Goal: Information Seeking & Learning: Learn about a topic

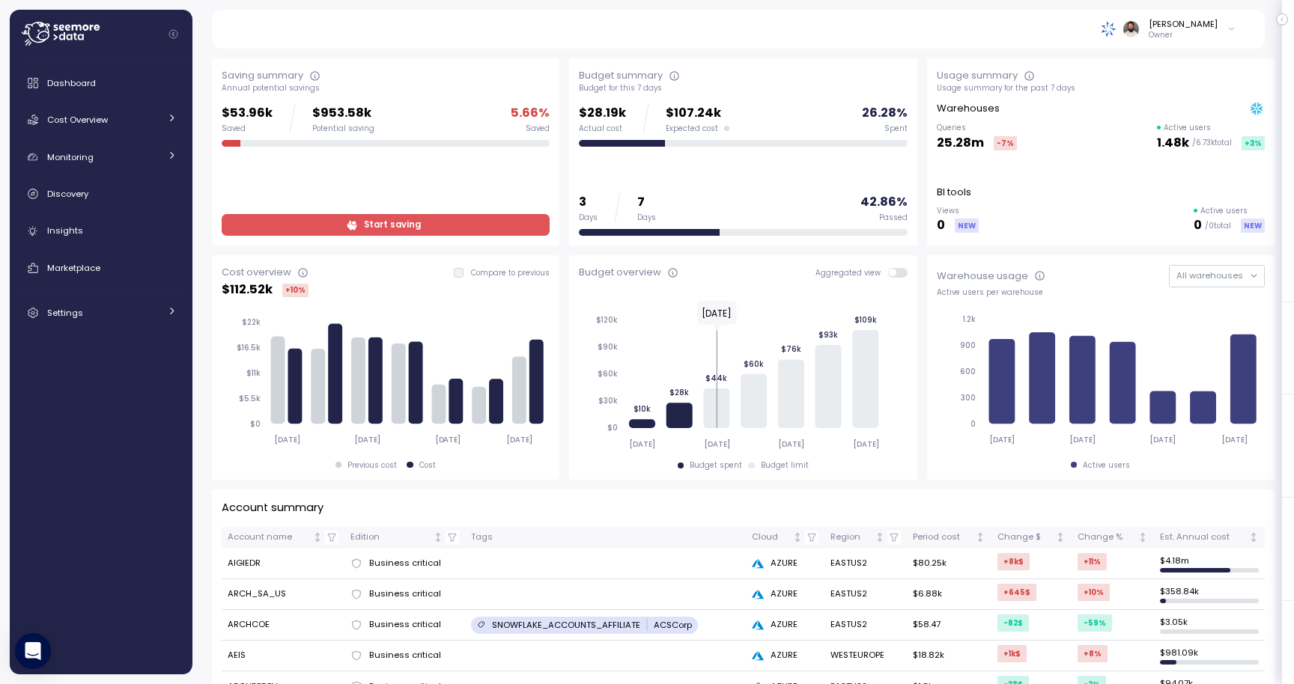
scroll to position [34, 0]
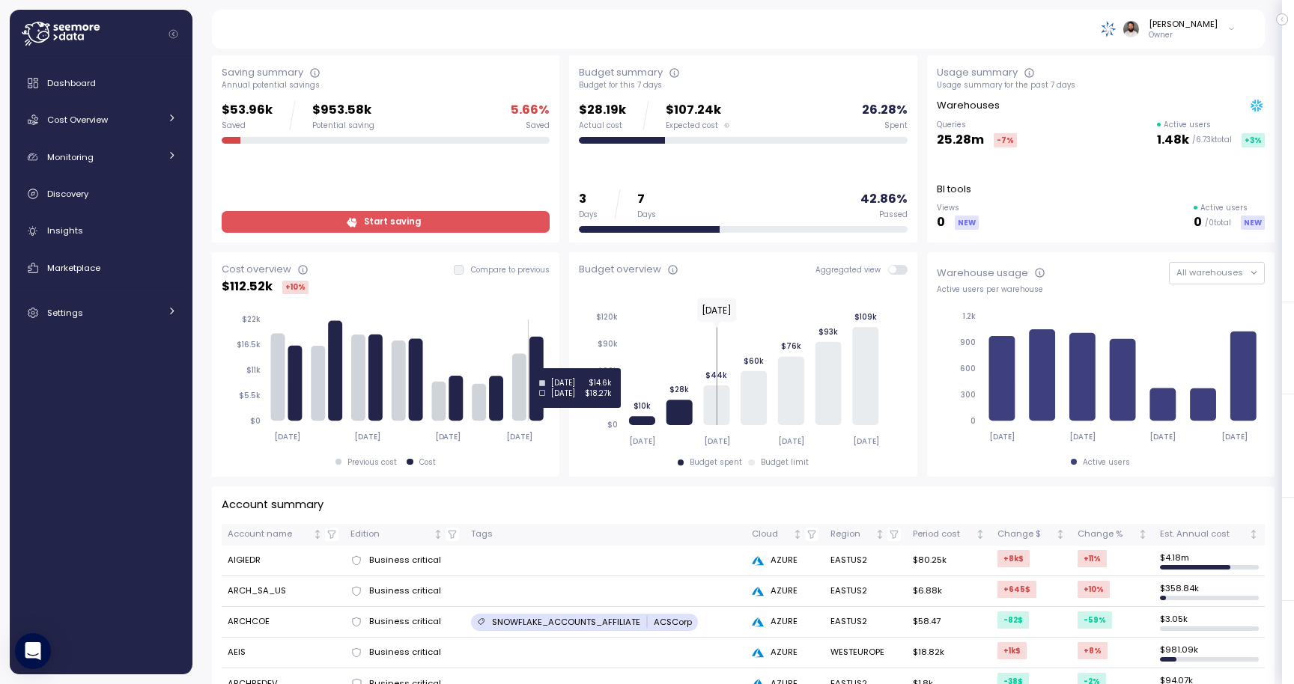
click at [543, 368] on icon at bounding box center [537, 379] width 14 height 85
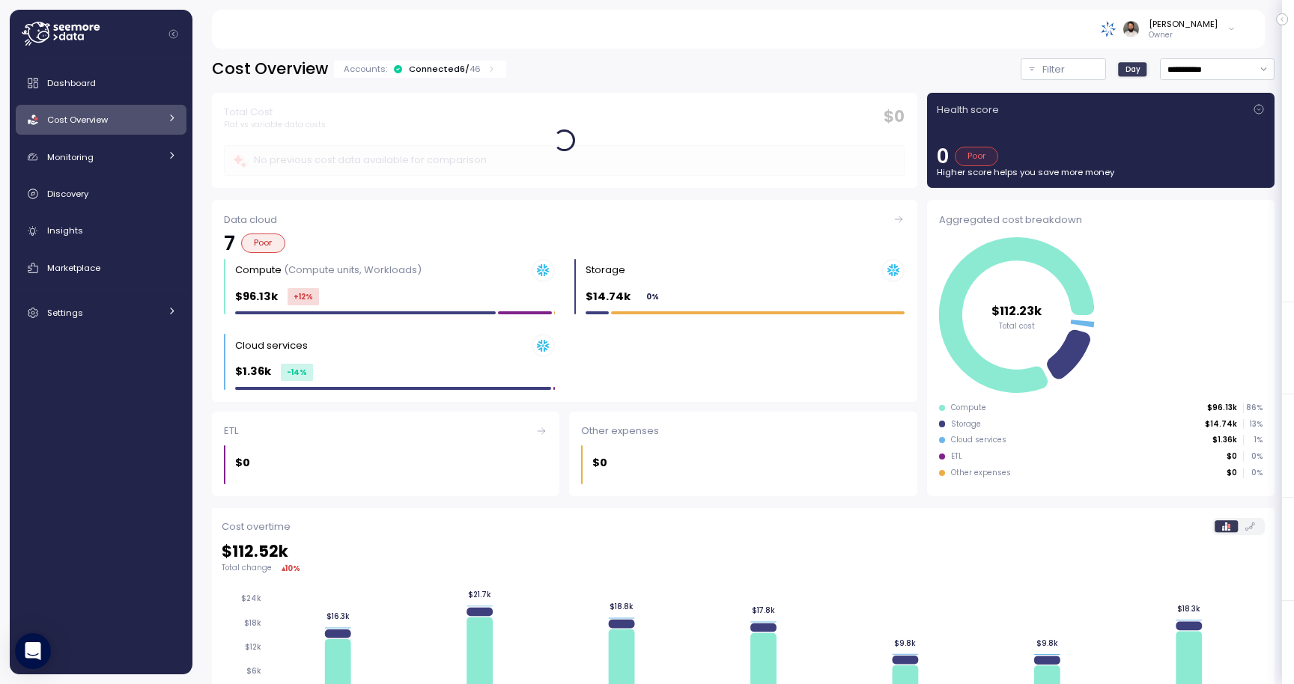
click at [487, 68] on icon at bounding box center [492, 69] width 10 height 10
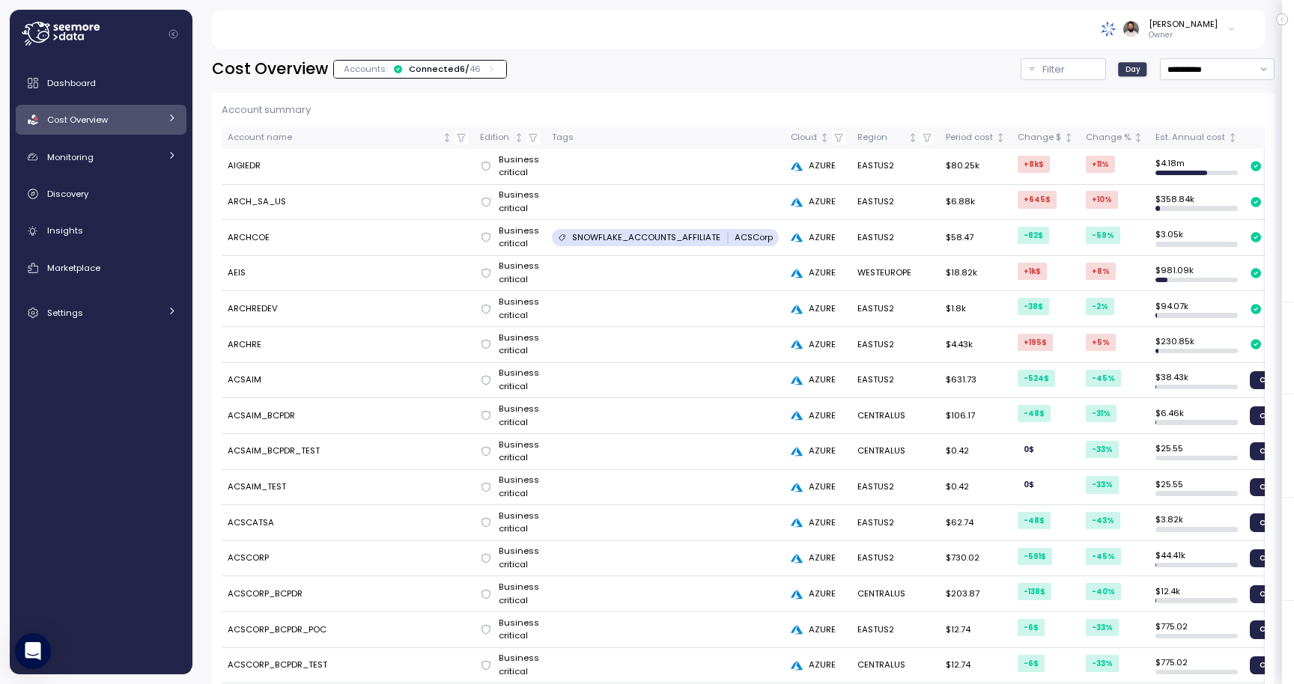
click at [487, 68] on icon at bounding box center [492, 69] width 10 height 10
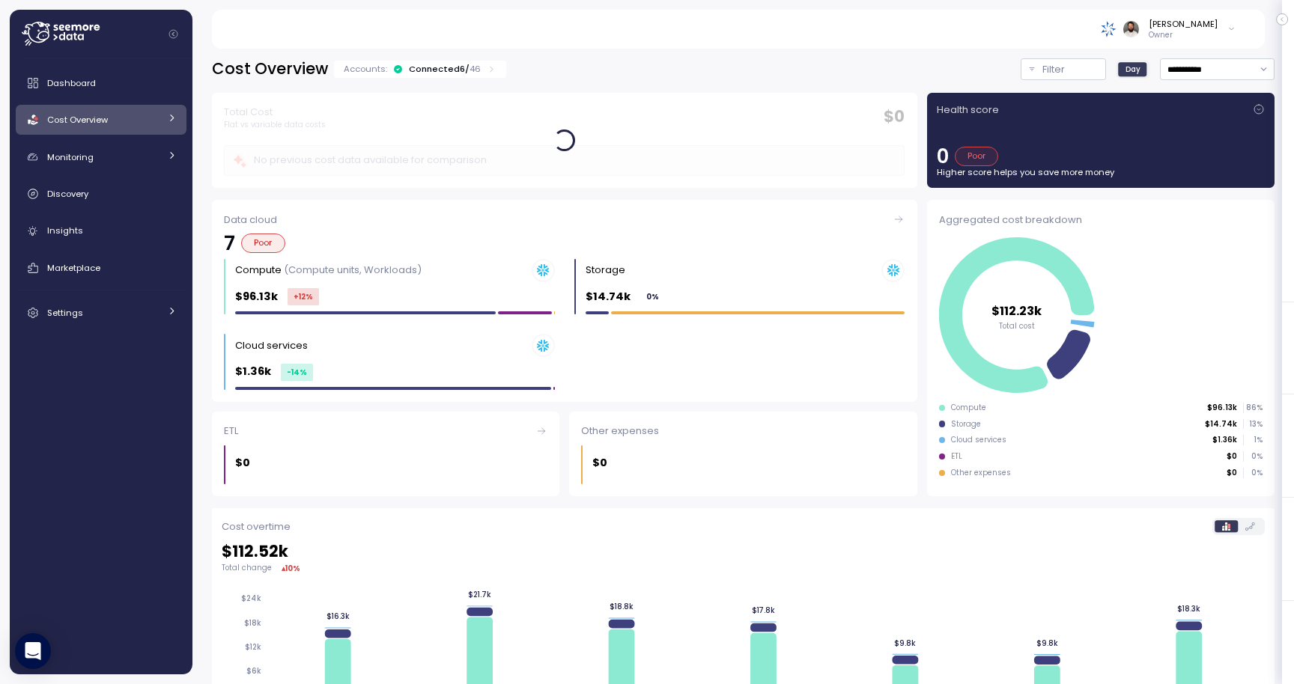
click at [487, 68] on icon at bounding box center [492, 69] width 10 height 10
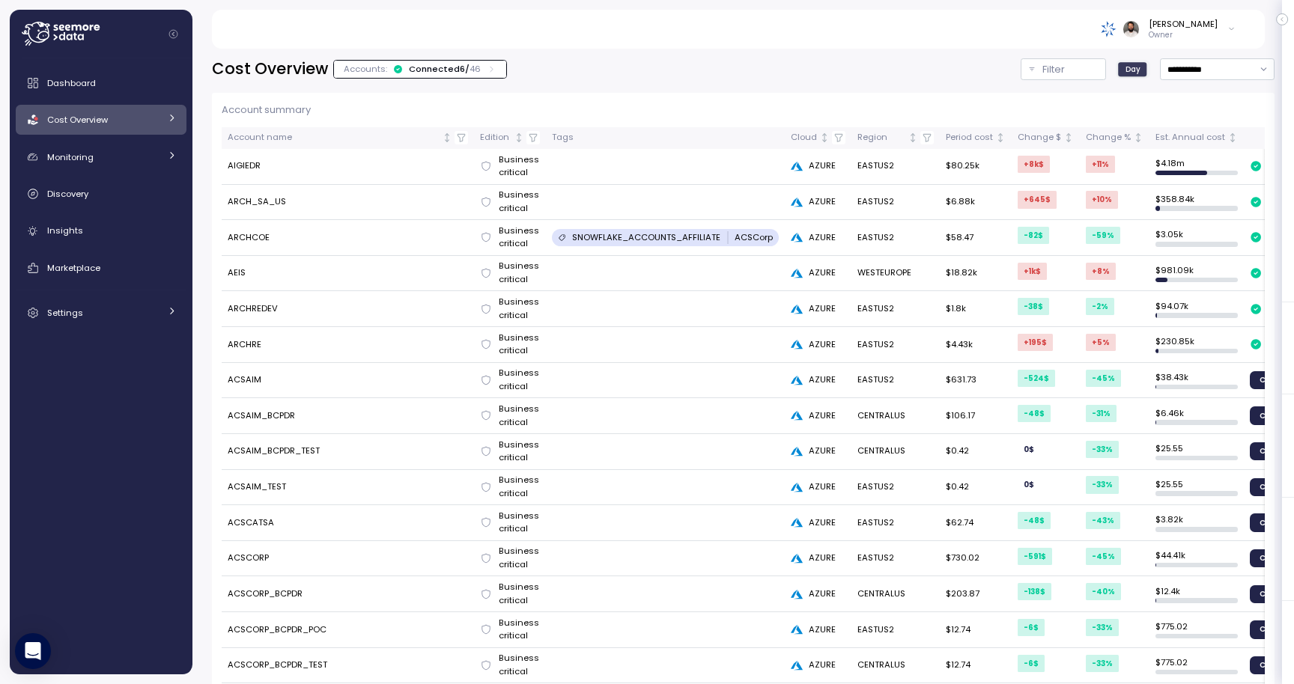
click at [484, 54] on div "**********" at bounding box center [743, 361] width 1102 height 645
click at [484, 58] on div "Cost Overview Accounts: Connected 6 / 46" at bounding box center [359, 69] width 295 height 22
click at [484, 61] on div "Accounts: Connected 6 / 46" at bounding box center [420, 69] width 172 height 17
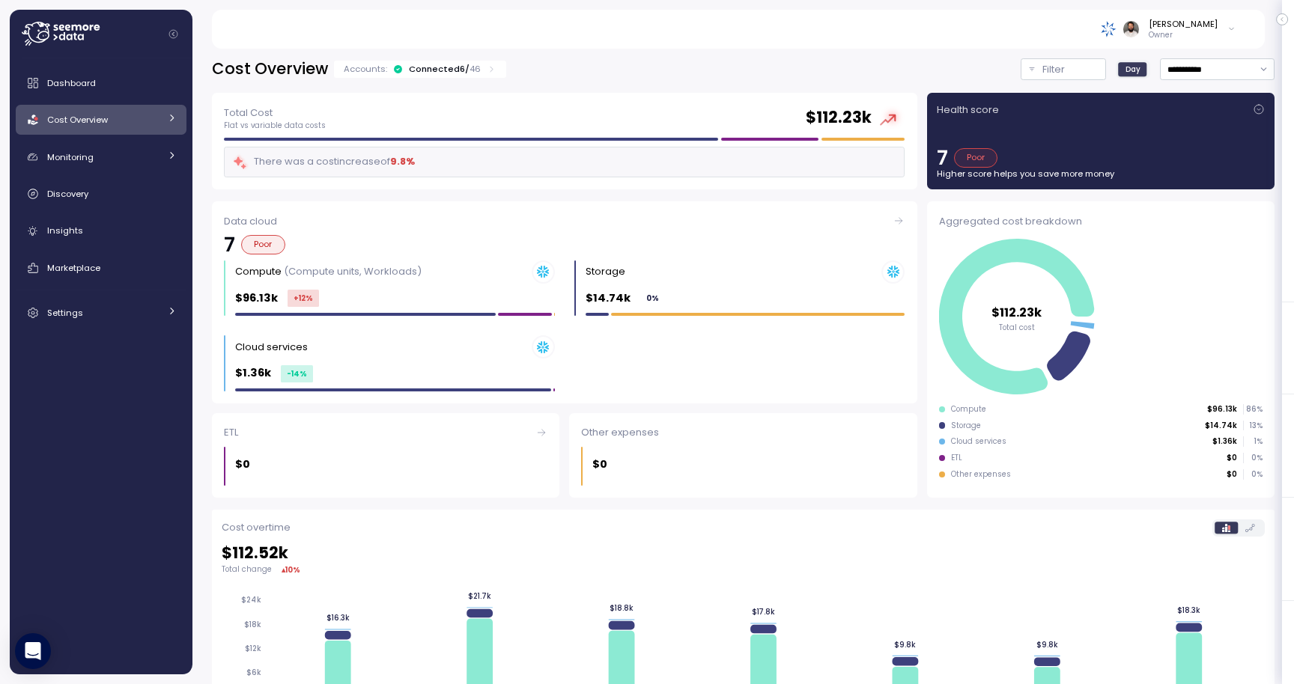
click at [487, 64] on icon at bounding box center [492, 69] width 10 height 10
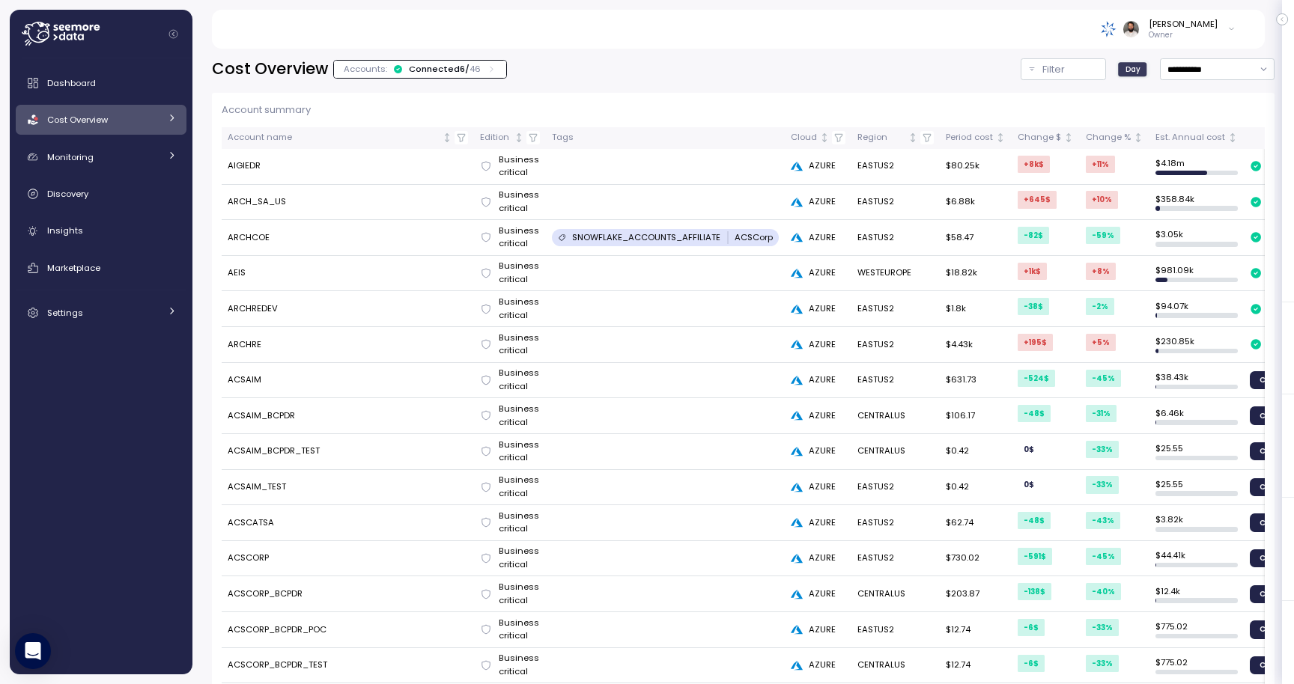
click at [126, 151] on div "Monitoring" at bounding box center [103, 157] width 112 height 15
click at [133, 250] on span "Budget segments" at bounding box center [106, 255] width 78 height 12
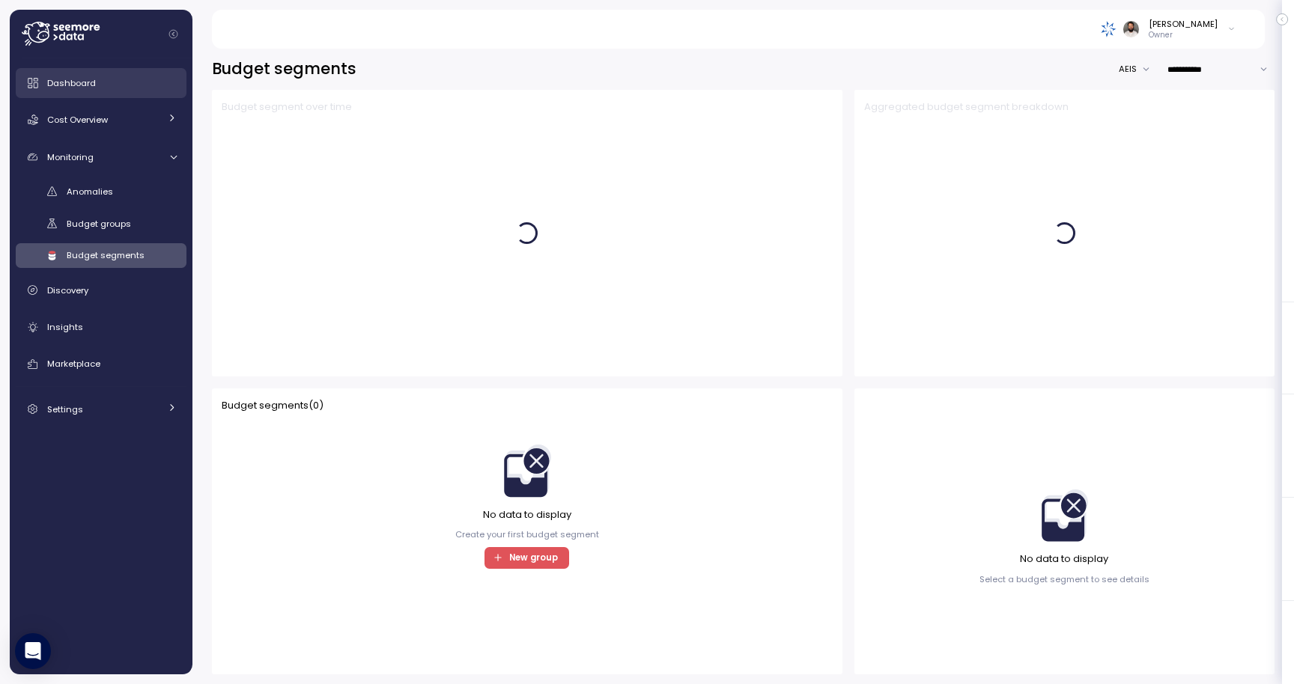
click at [133, 90] on div "Dashboard" at bounding box center [112, 83] width 130 height 15
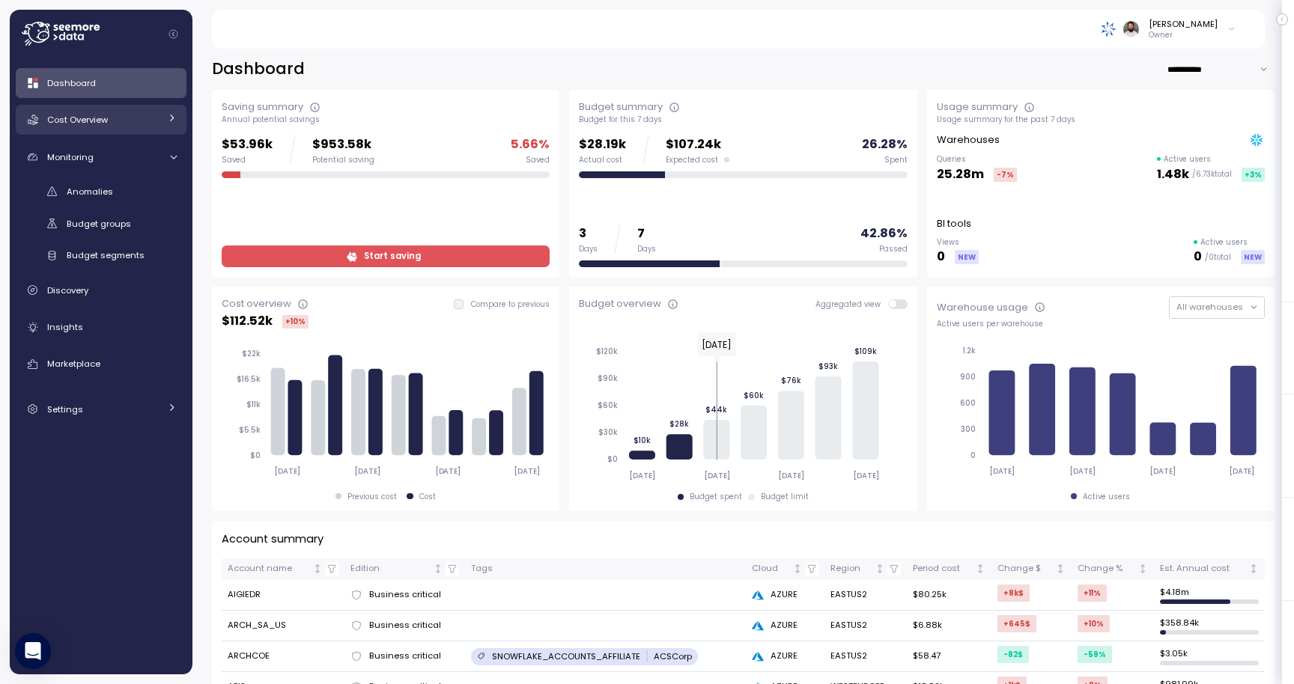
click at [133, 111] on link "Cost Overview" at bounding box center [101, 120] width 171 height 30
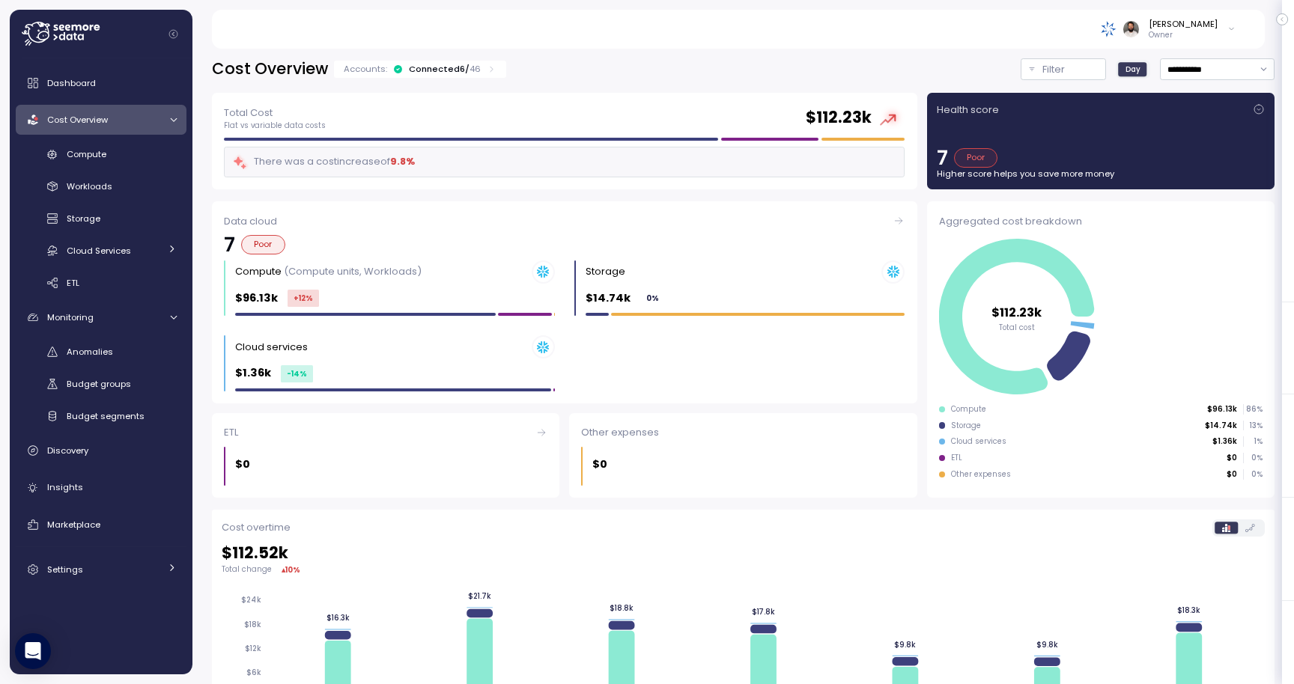
click at [137, 124] on div "Cost Overview" at bounding box center [103, 119] width 112 height 15
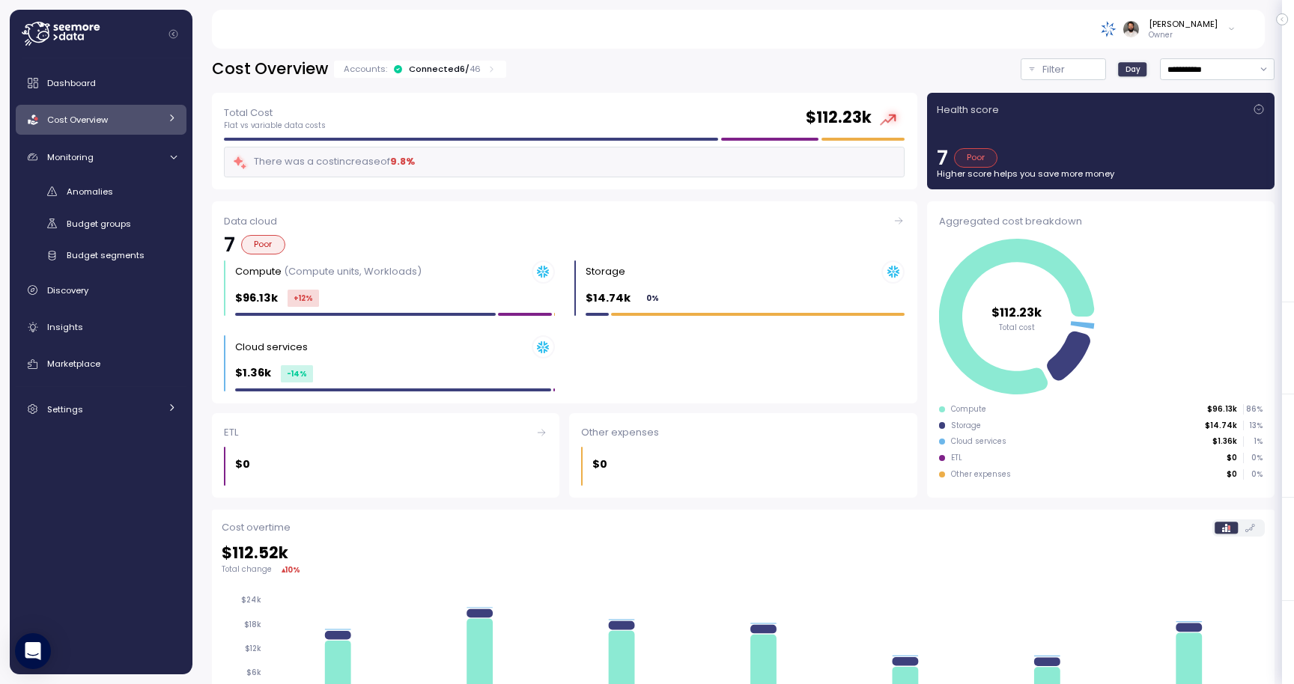
click at [137, 124] on div "Cost Overview" at bounding box center [103, 119] width 112 height 15
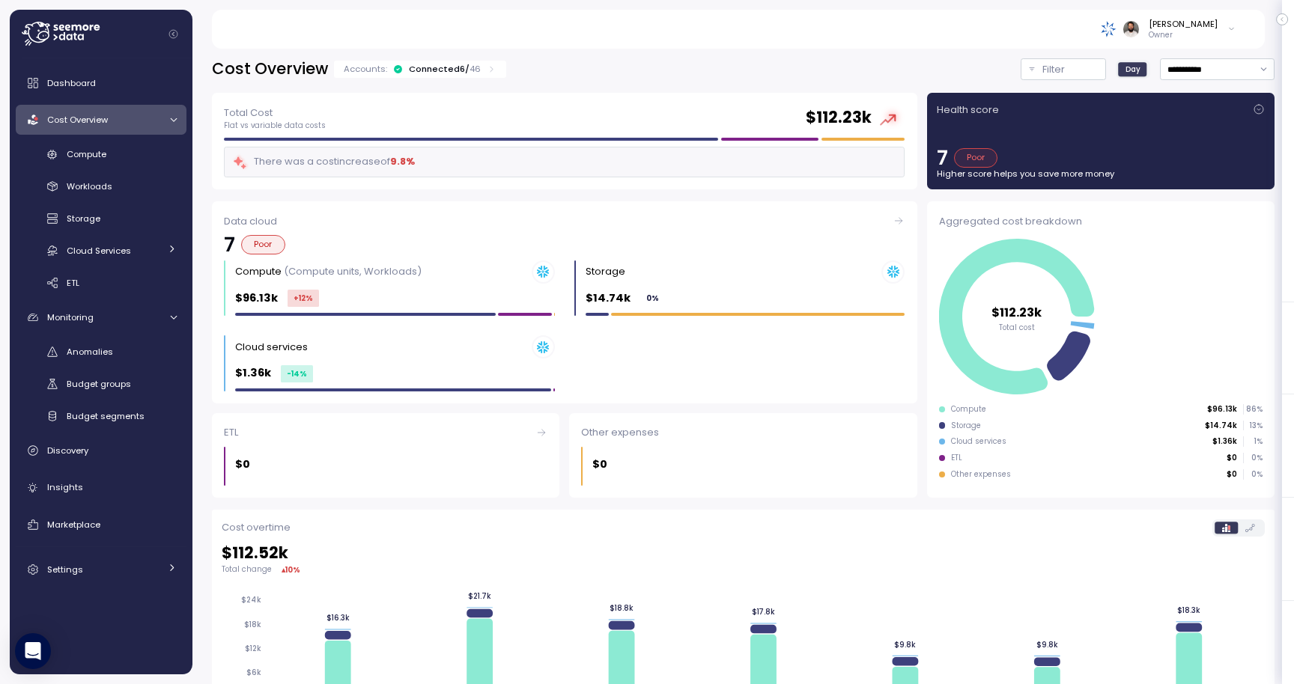
click at [117, 264] on div "Compute Workloads Storage Cloud Services Clustering columns Pipes AI Services S…" at bounding box center [101, 219] width 171 height 154
click at [118, 258] on div "Cloud Services" at bounding box center [113, 250] width 93 height 15
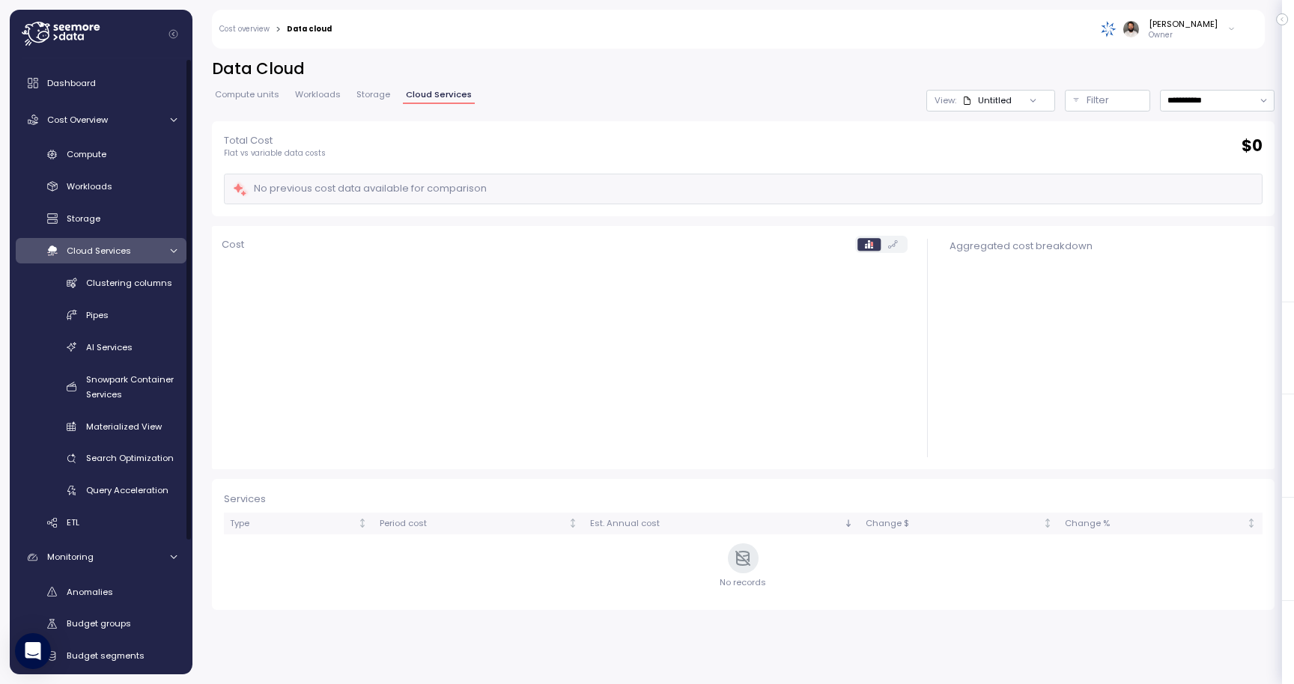
click at [120, 254] on span "Cloud Services" at bounding box center [99, 251] width 64 height 12
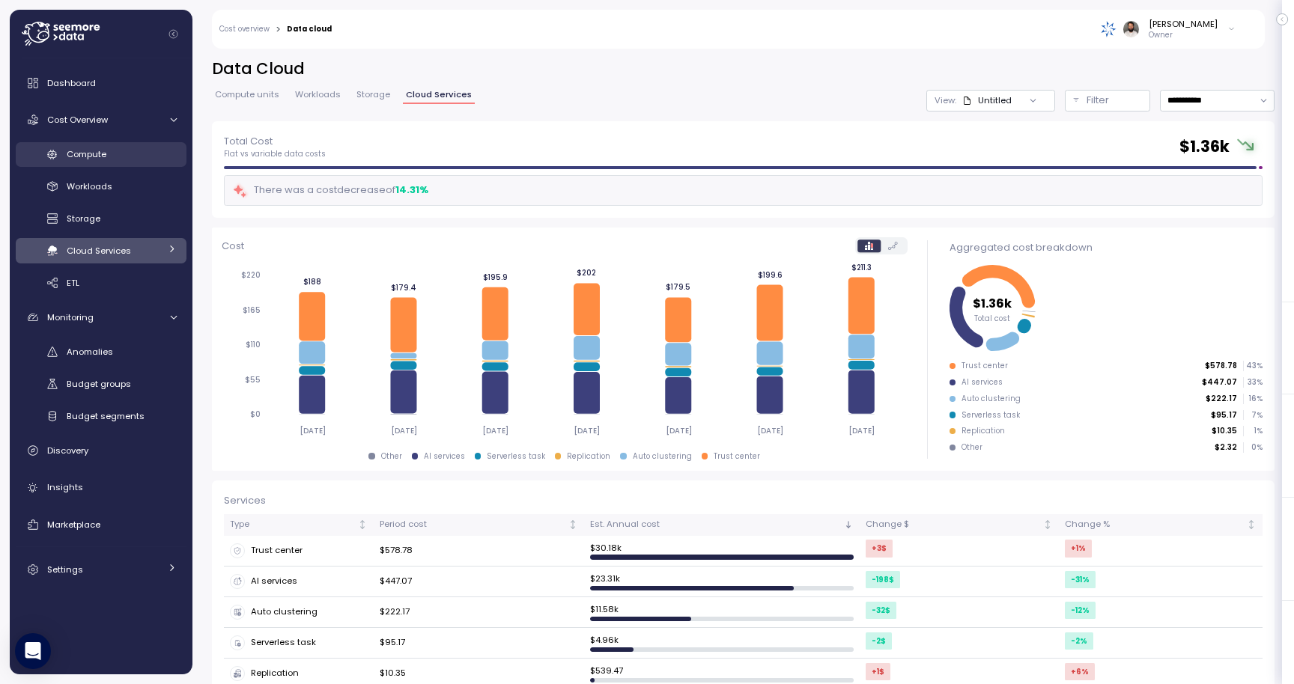
click at [103, 157] on span "Compute" at bounding box center [87, 154] width 40 height 12
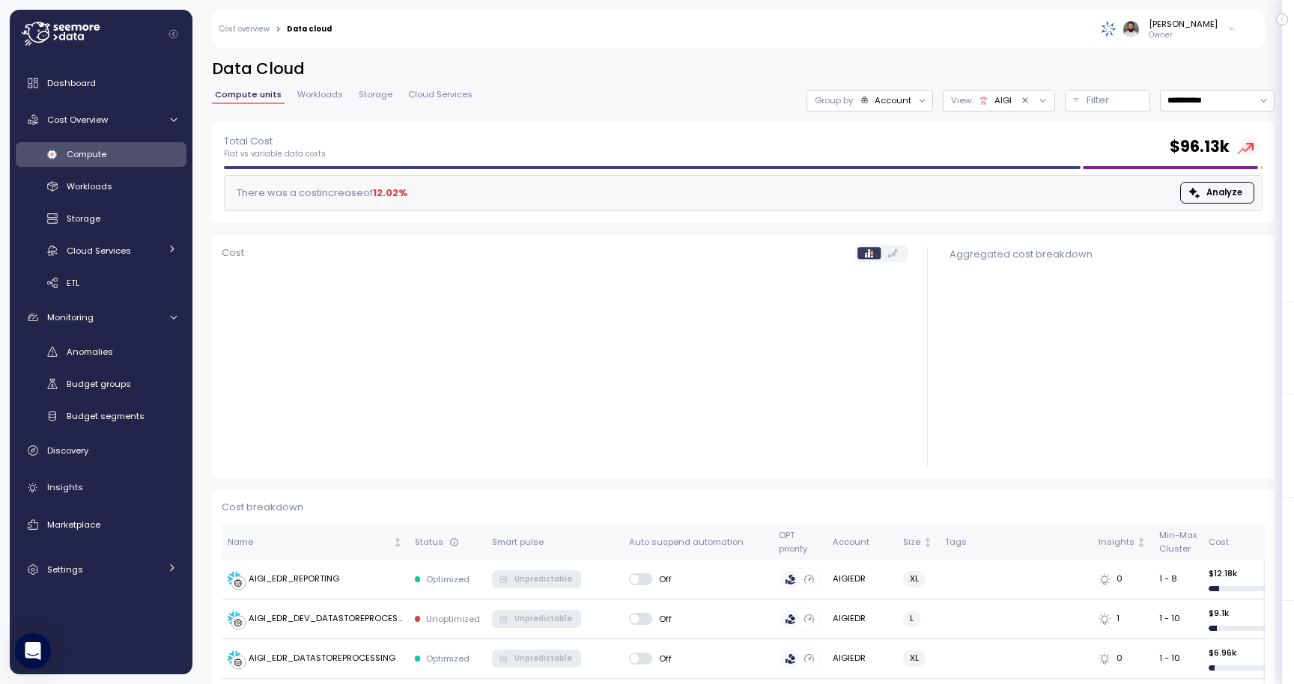
click at [1024, 101] on icon "Clear value" at bounding box center [1026, 101] width 10 height 10
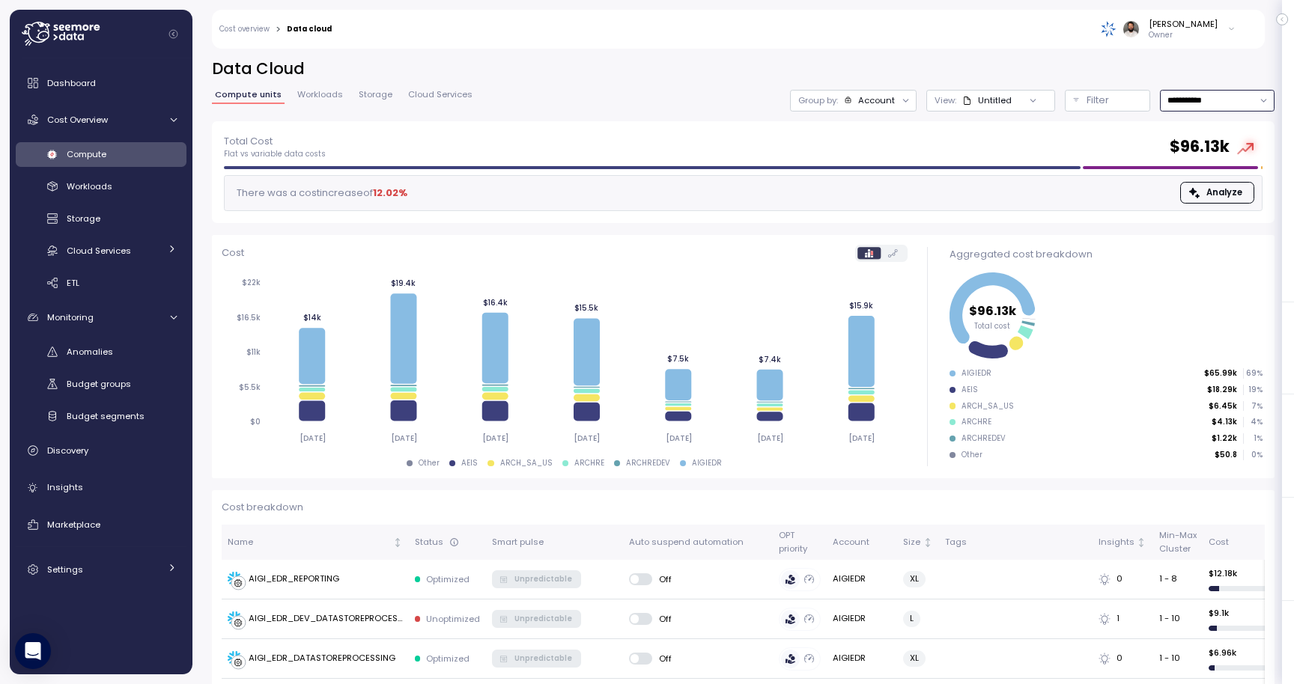
click at [1225, 96] on input "**********" at bounding box center [1217, 101] width 115 height 22
click at [1205, 191] on div "Last 14 days" at bounding box center [1211, 189] width 52 height 12
type input "**********"
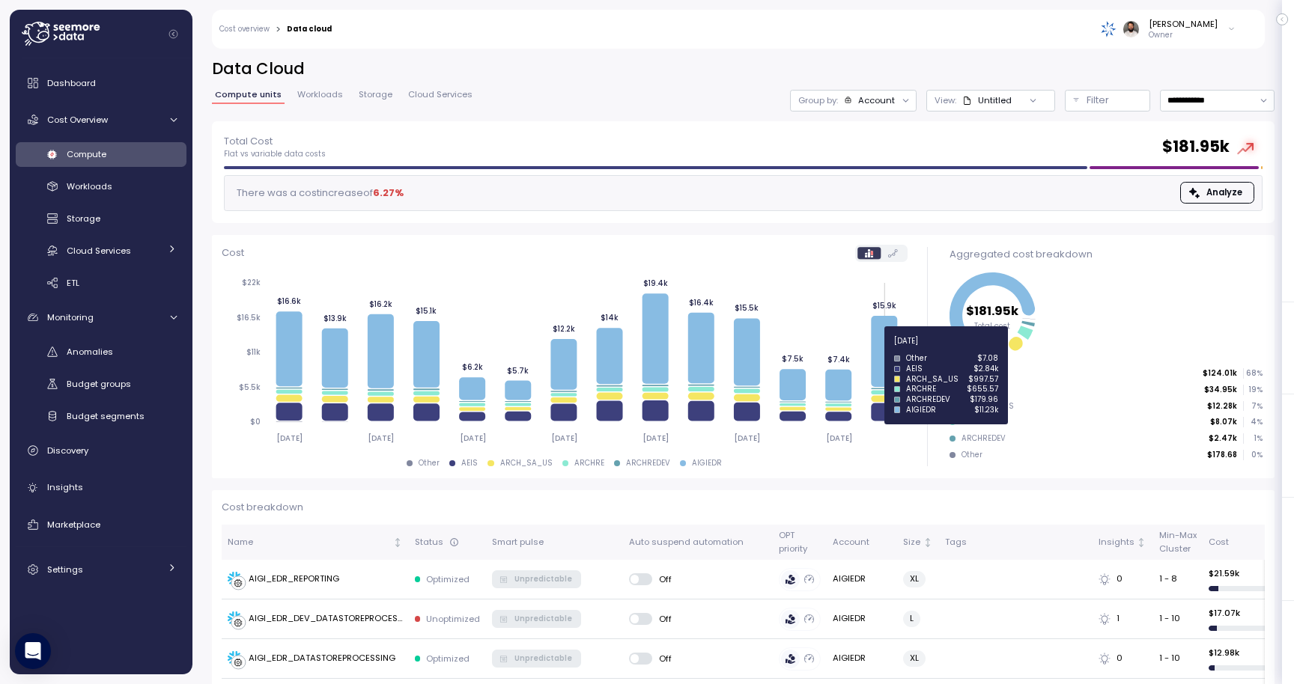
click at [889, 350] on icon at bounding box center [884, 351] width 26 height 71
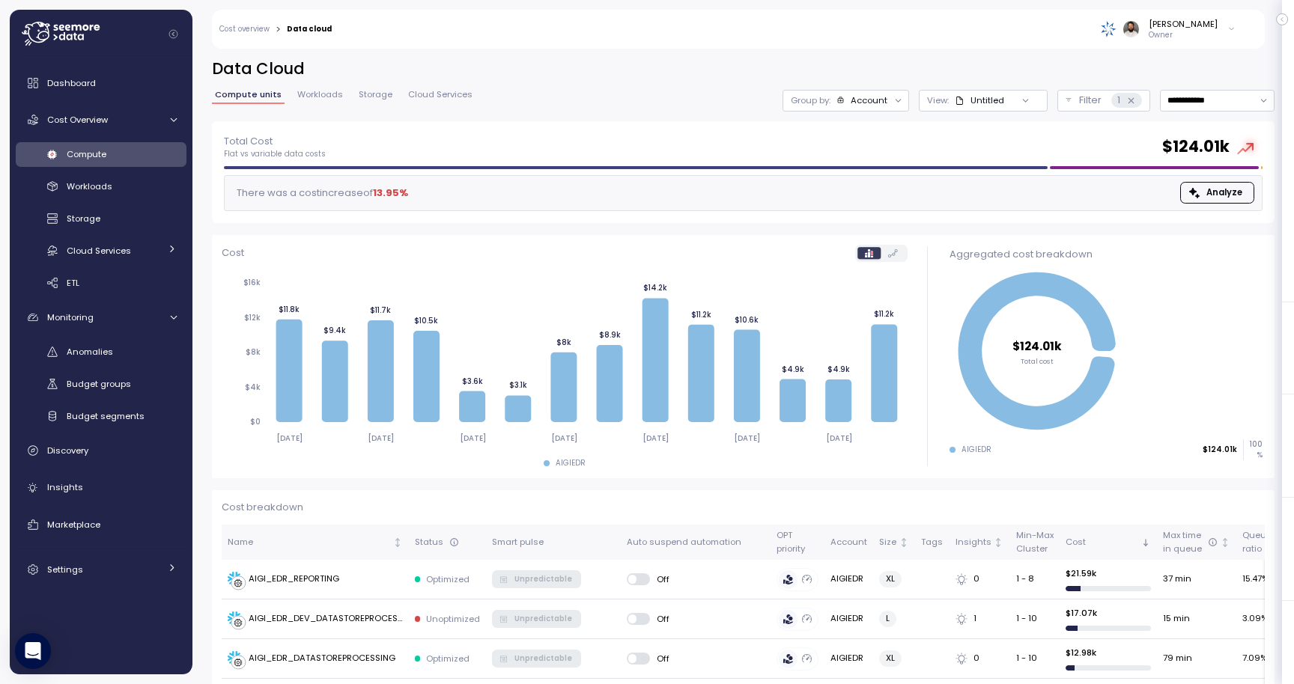
click at [884, 96] on div "Account" at bounding box center [869, 100] width 37 height 12
click at [866, 192] on div "Compute unit" at bounding box center [847, 183] width 103 height 18
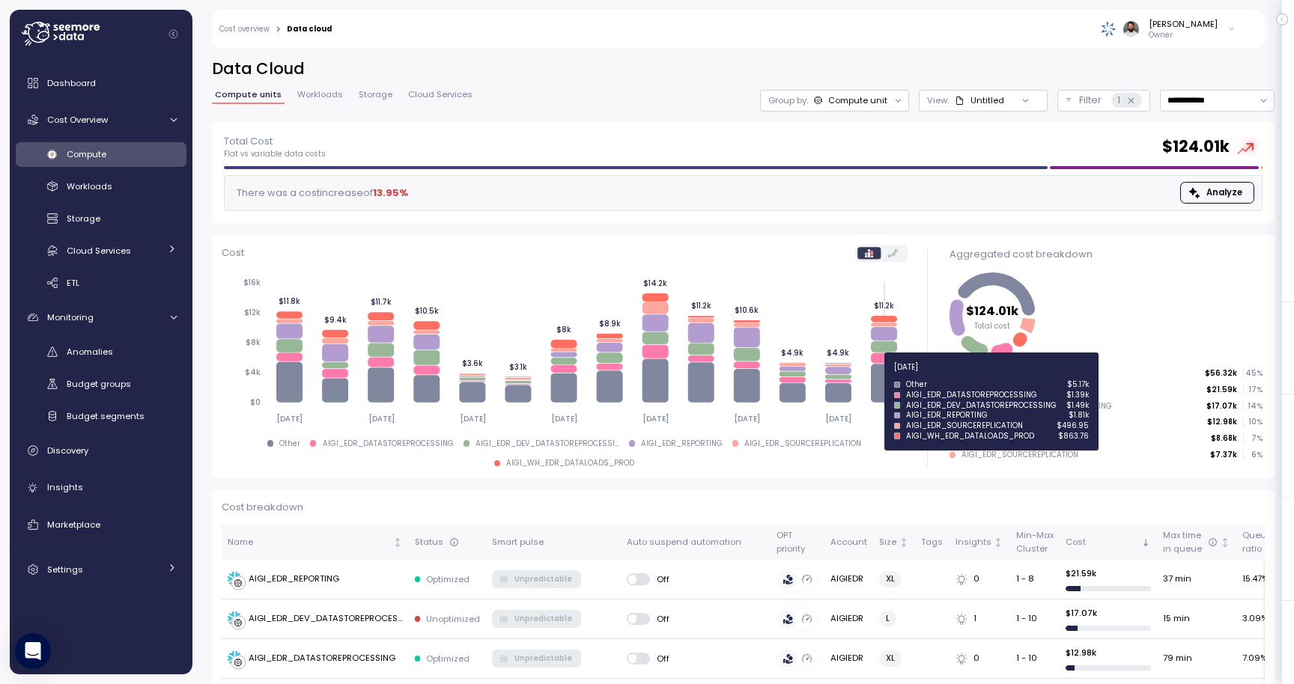
click at [881, 376] on icon at bounding box center [884, 383] width 26 height 39
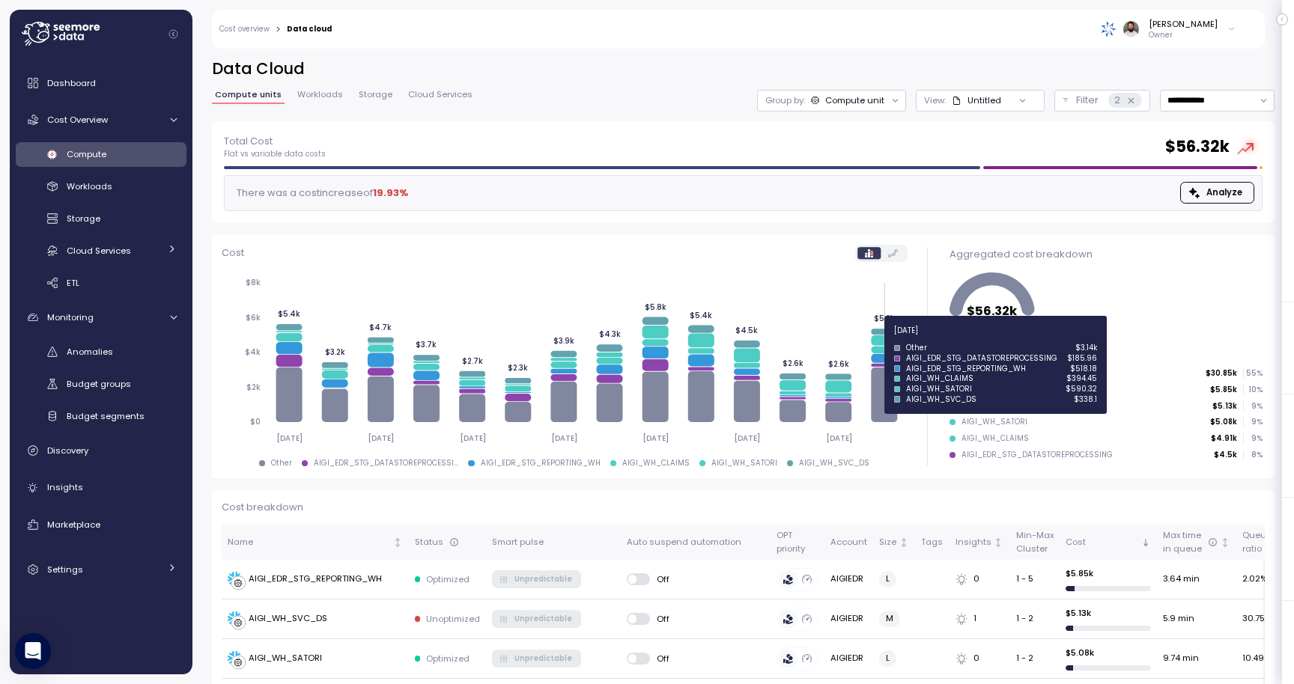
click at [885, 339] on icon at bounding box center [884, 340] width 26 height 10
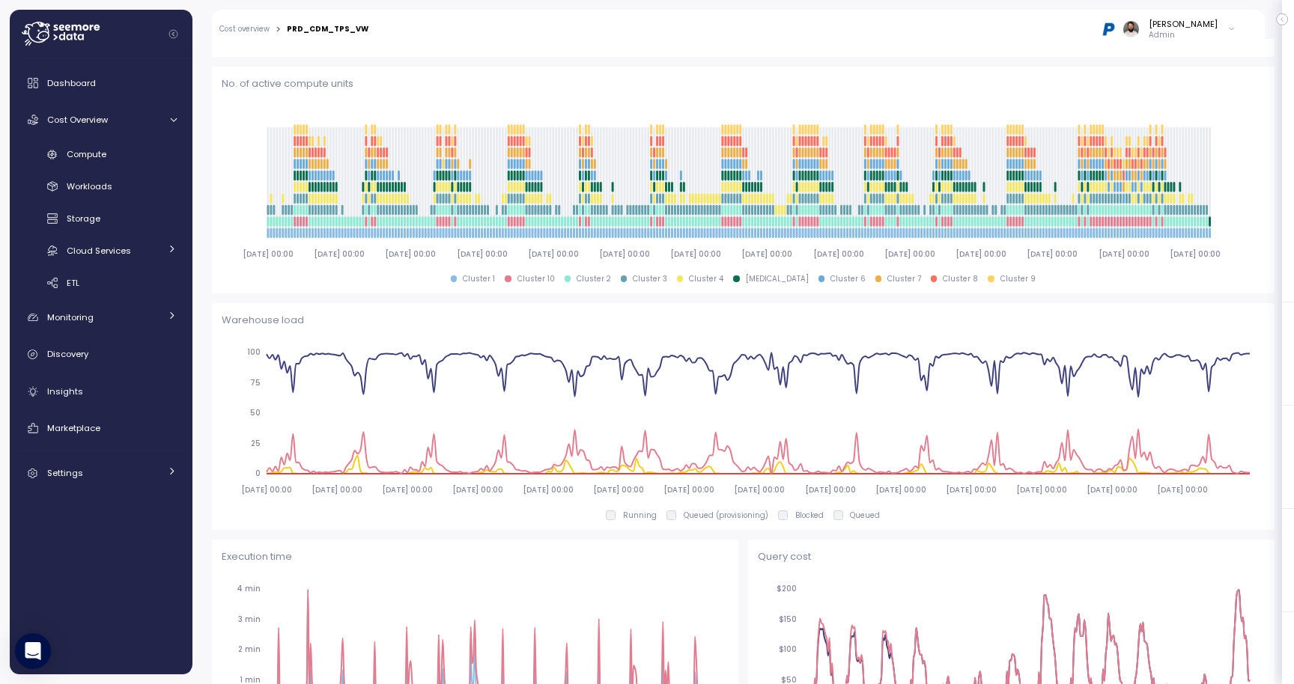
scroll to position [711, 0]
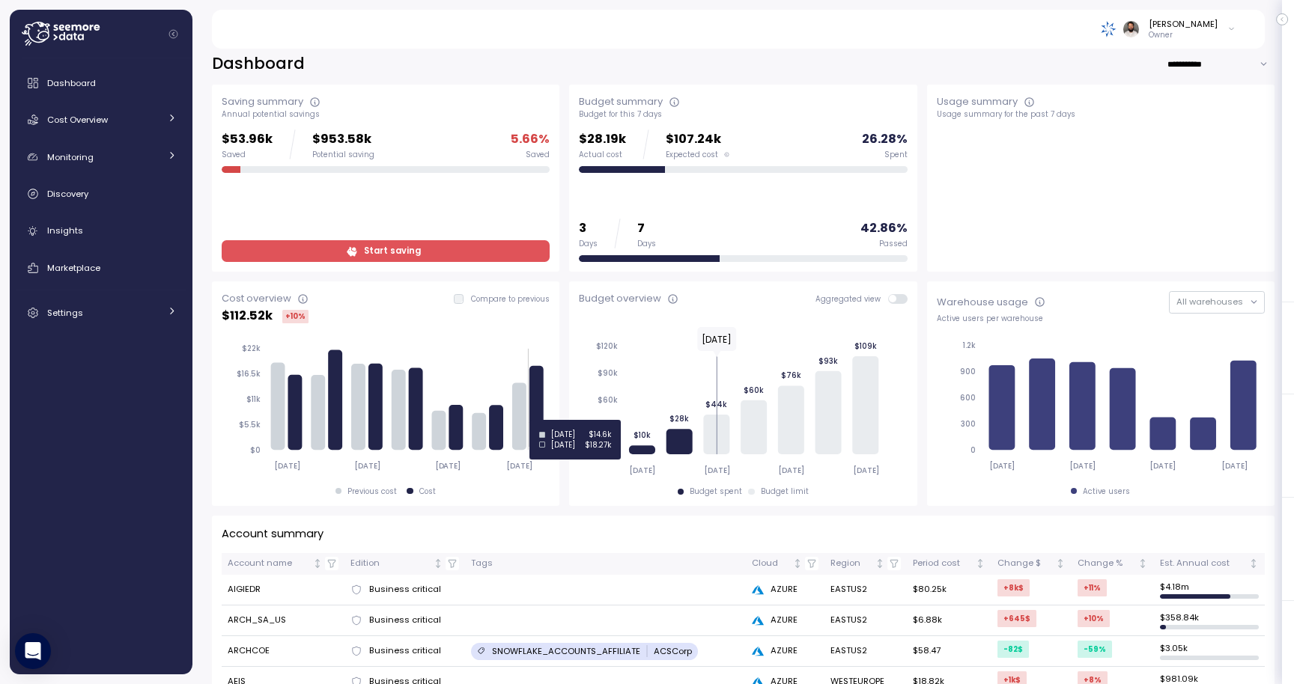
scroll to position [3, 0]
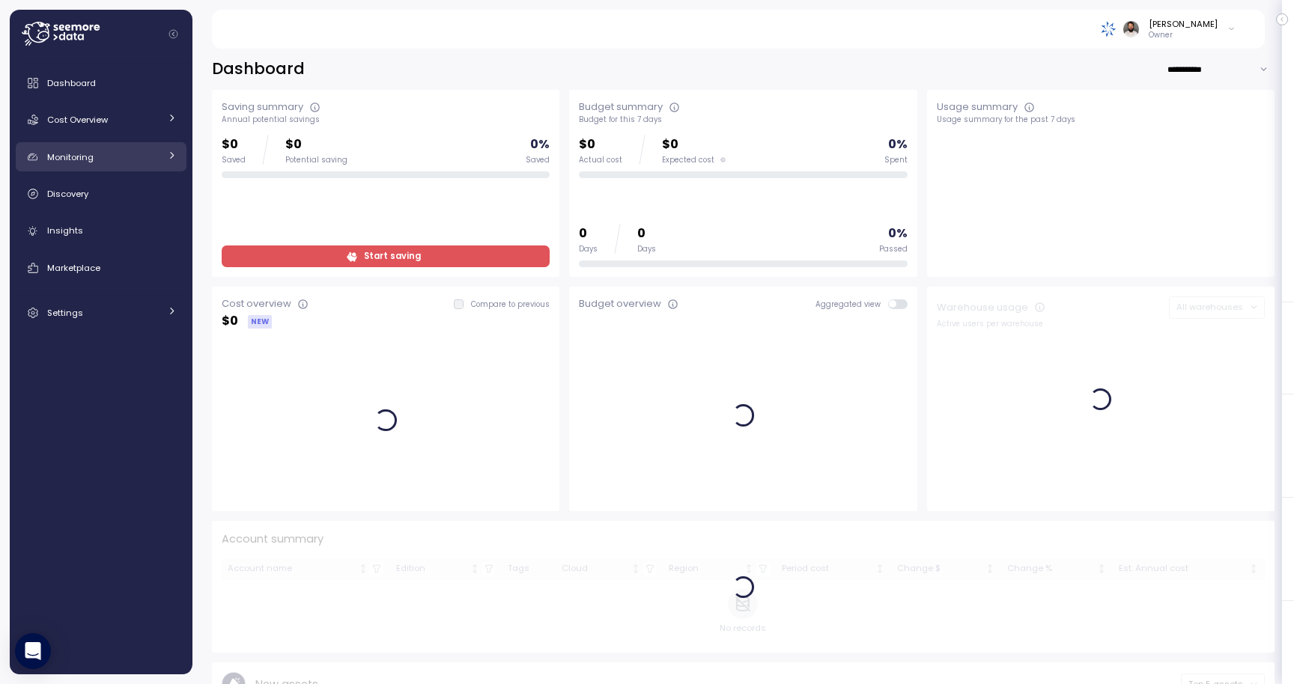
click at [142, 170] on link "Monitoring" at bounding box center [101, 157] width 171 height 30
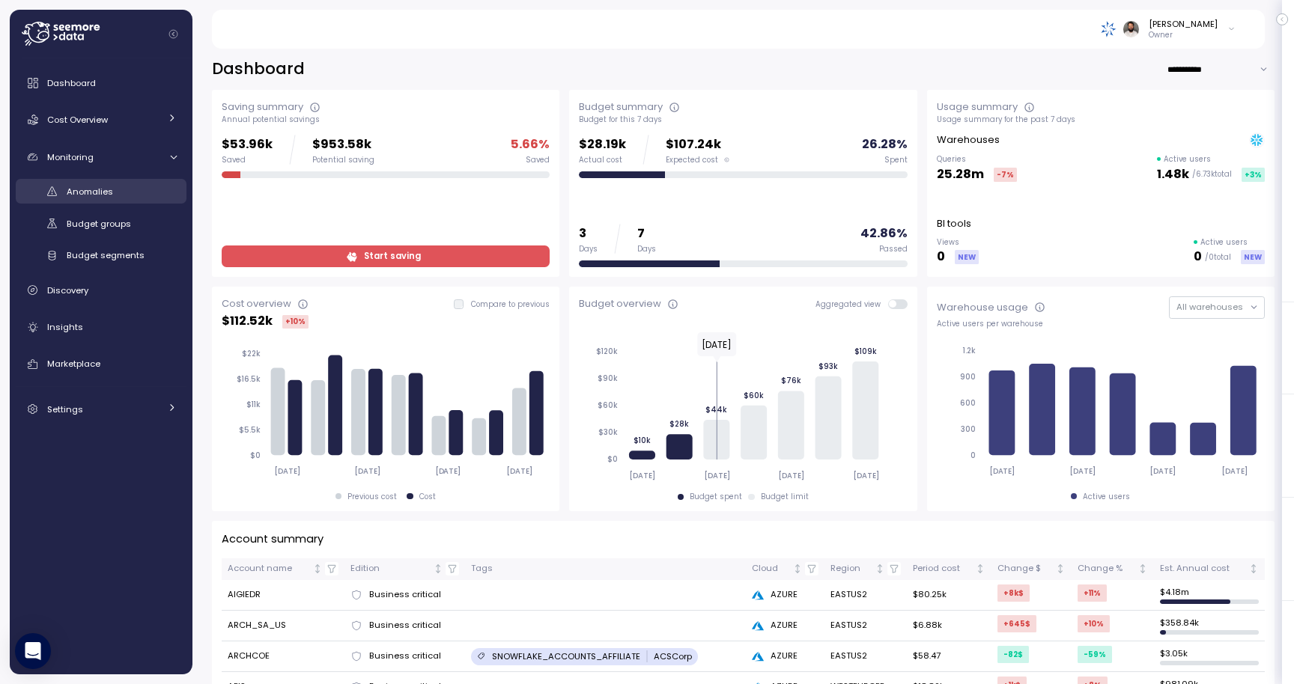
click at [136, 197] on div "Anomalies" at bounding box center [122, 191] width 110 height 15
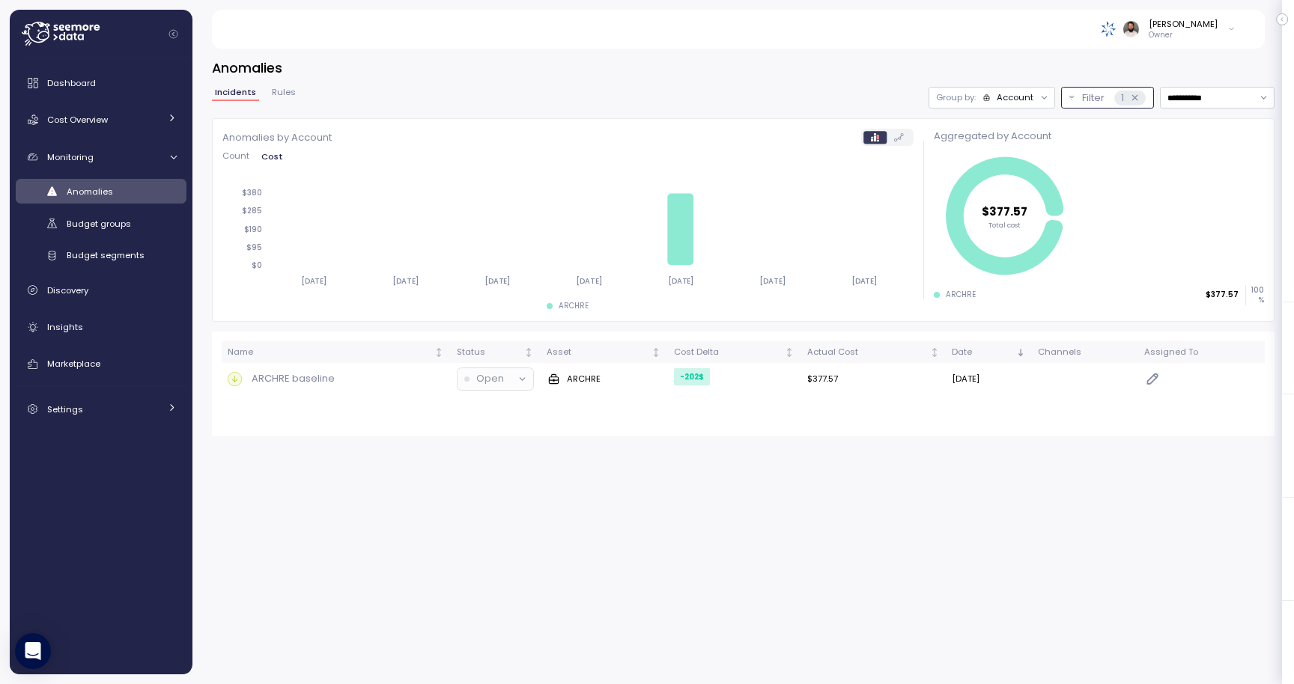
click at [1134, 97] on icon at bounding box center [1134, 97] width 5 height 5
click at [1086, 98] on p "Filter" at bounding box center [1093, 98] width 22 height 15
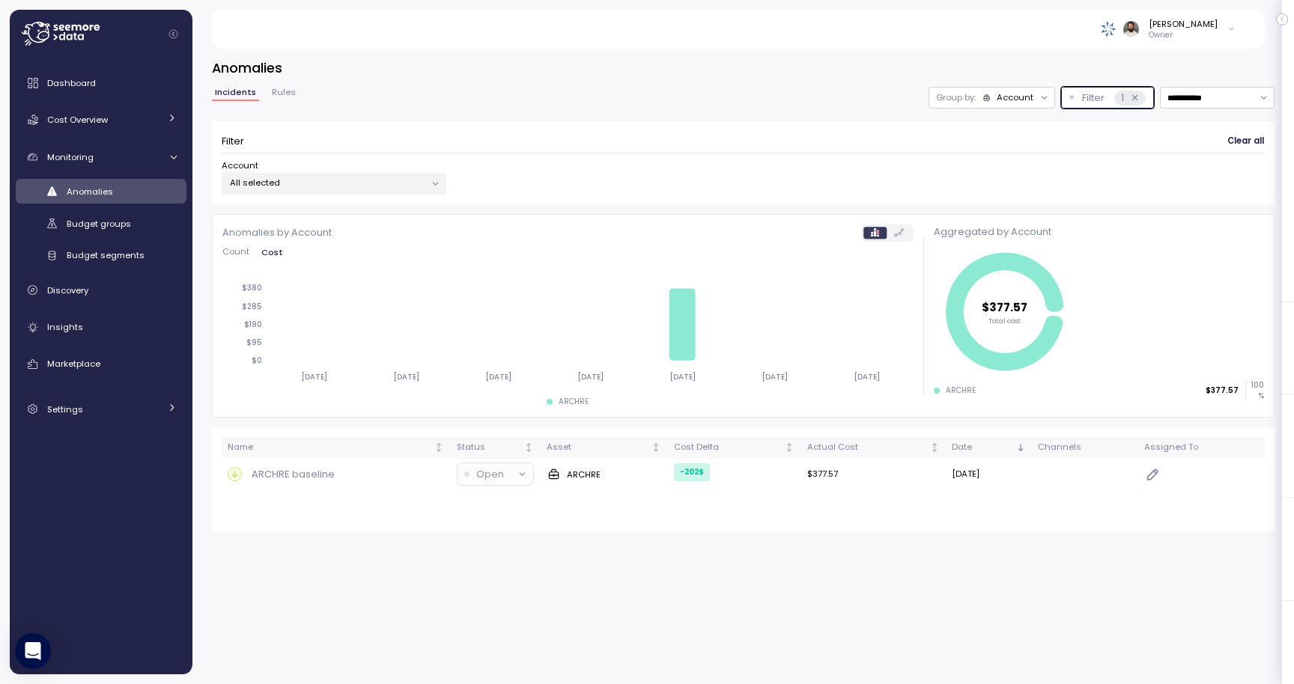
click at [993, 95] on div "Account" at bounding box center [1008, 97] width 52 height 12
click at [405, 177] on p "All selected" at bounding box center [327, 183] width 195 height 12
click at [373, 288] on span "only" at bounding box center [377, 290] width 17 height 16
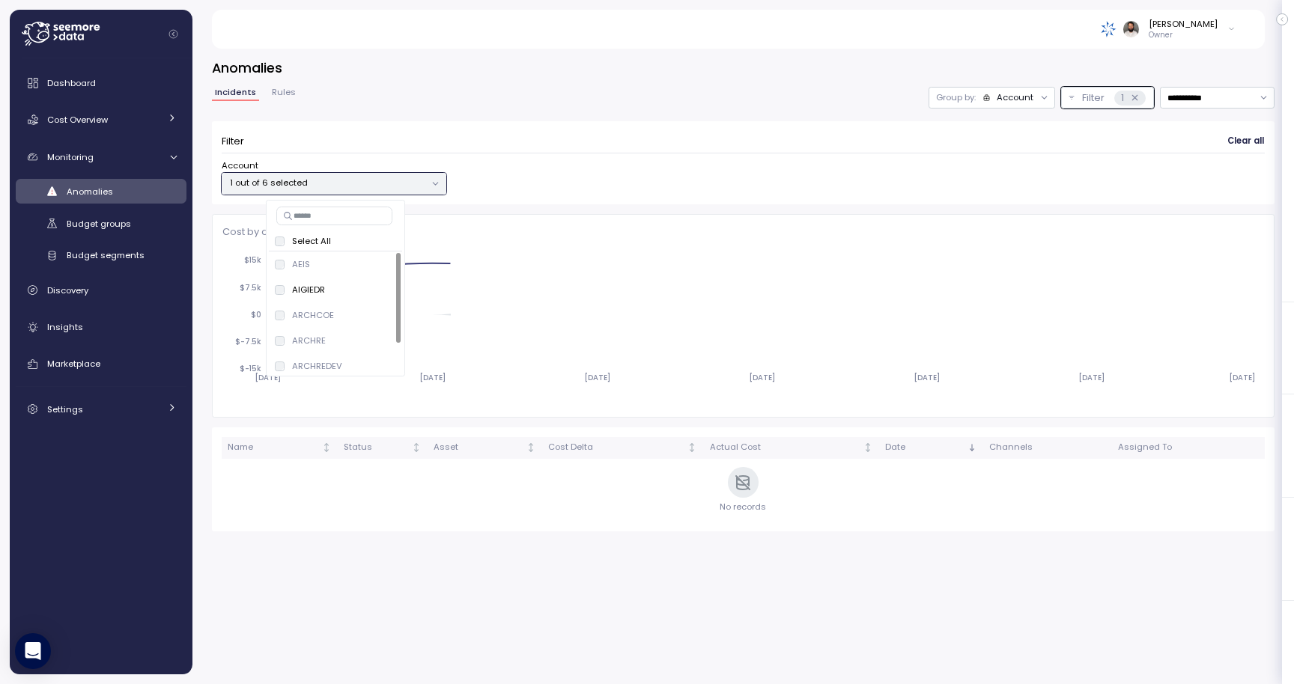
click at [649, 145] on div "Filter Clear all" at bounding box center [743, 142] width 1043 height 22
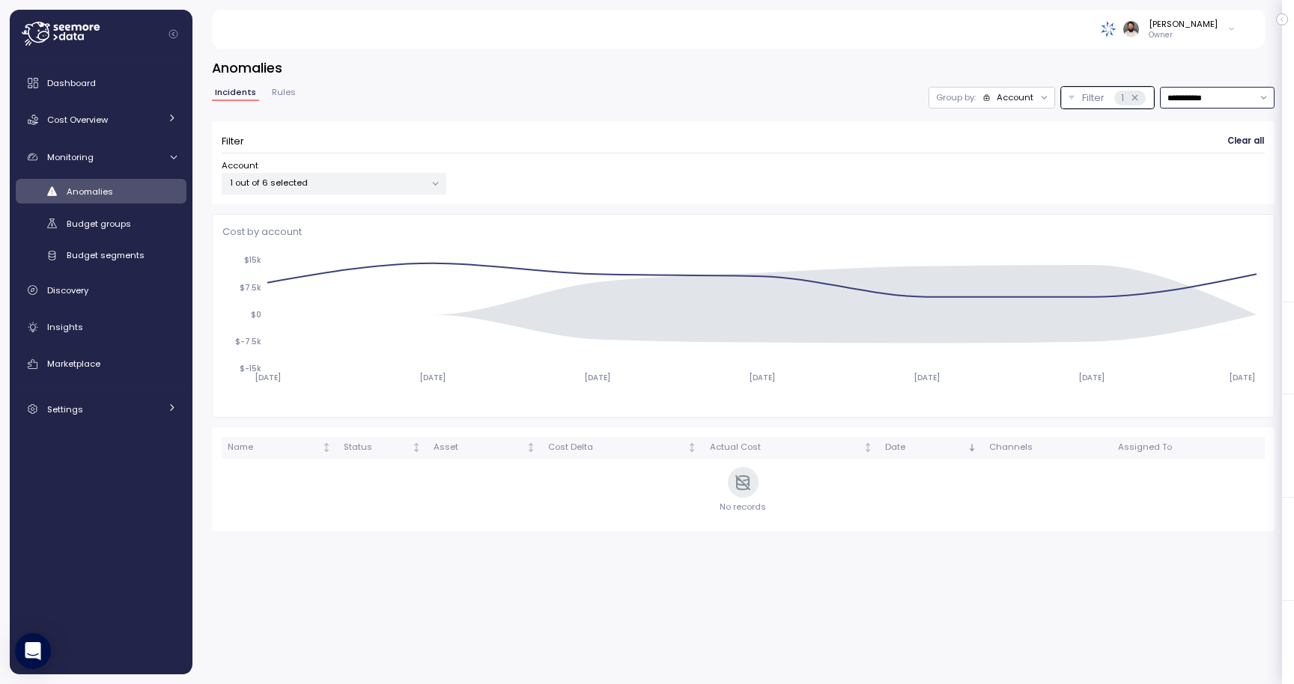
click at [1173, 96] on input "**********" at bounding box center [1217, 98] width 115 height 22
click at [1094, 100] on p "Filter" at bounding box center [1093, 98] width 22 height 15
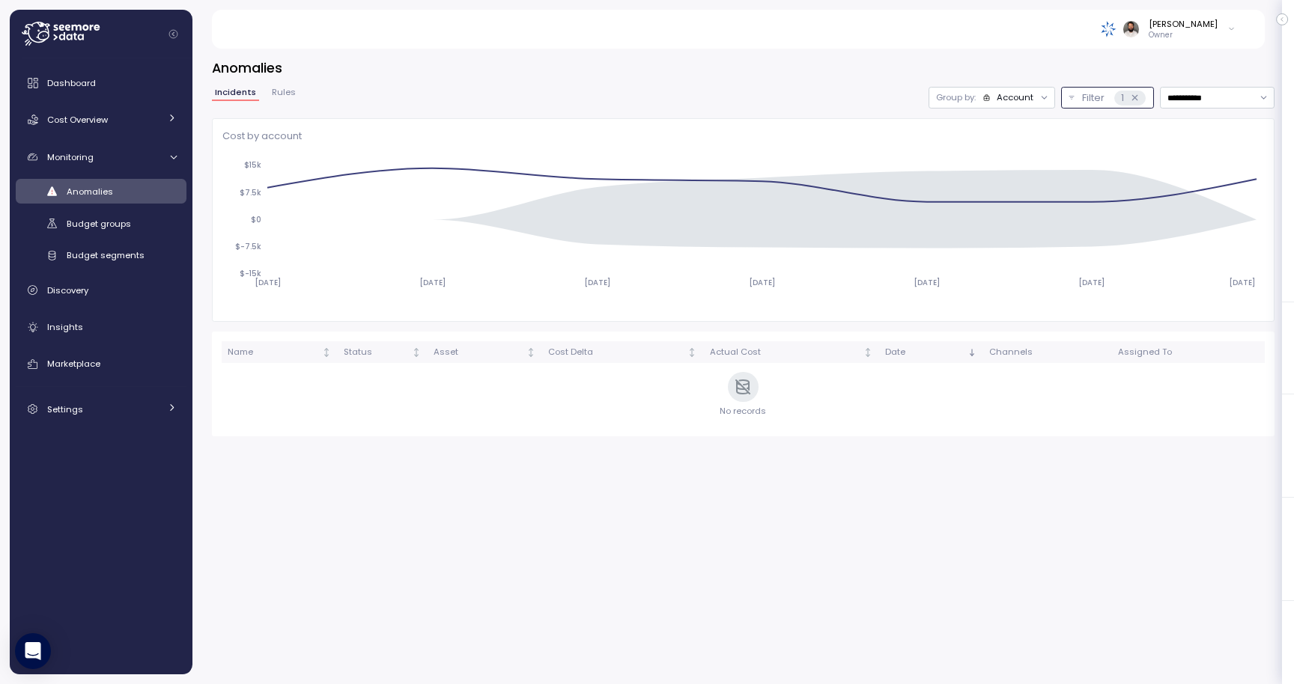
click at [1024, 97] on div "Account" at bounding box center [1015, 97] width 37 height 12
click at [1012, 154] on p "Compute unit" at bounding box center [1005, 156] width 59 height 12
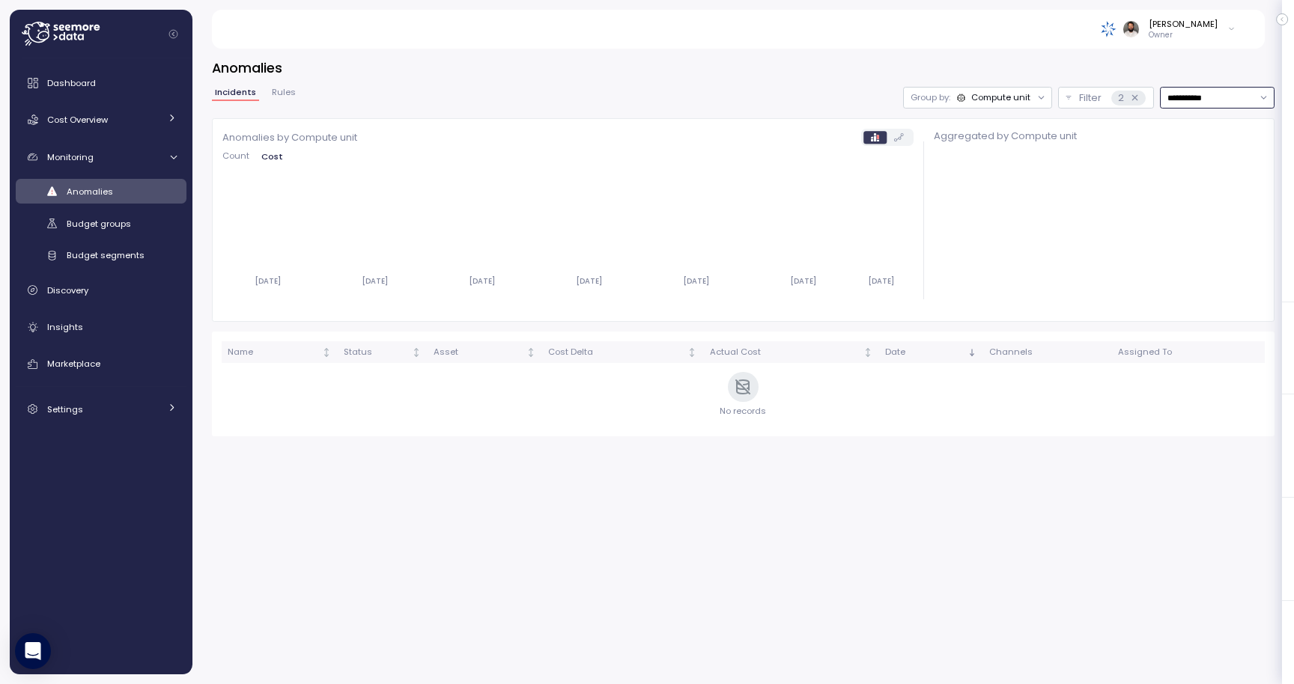
click at [1211, 97] on input "**********" at bounding box center [1217, 98] width 115 height 22
click at [228, 155] on span "Count" at bounding box center [235, 156] width 27 height 8
click at [267, 154] on span "Cost" at bounding box center [272, 156] width 20 height 8
click at [134, 223] on div "Budget groups" at bounding box center [122, 223] width 110 height 15
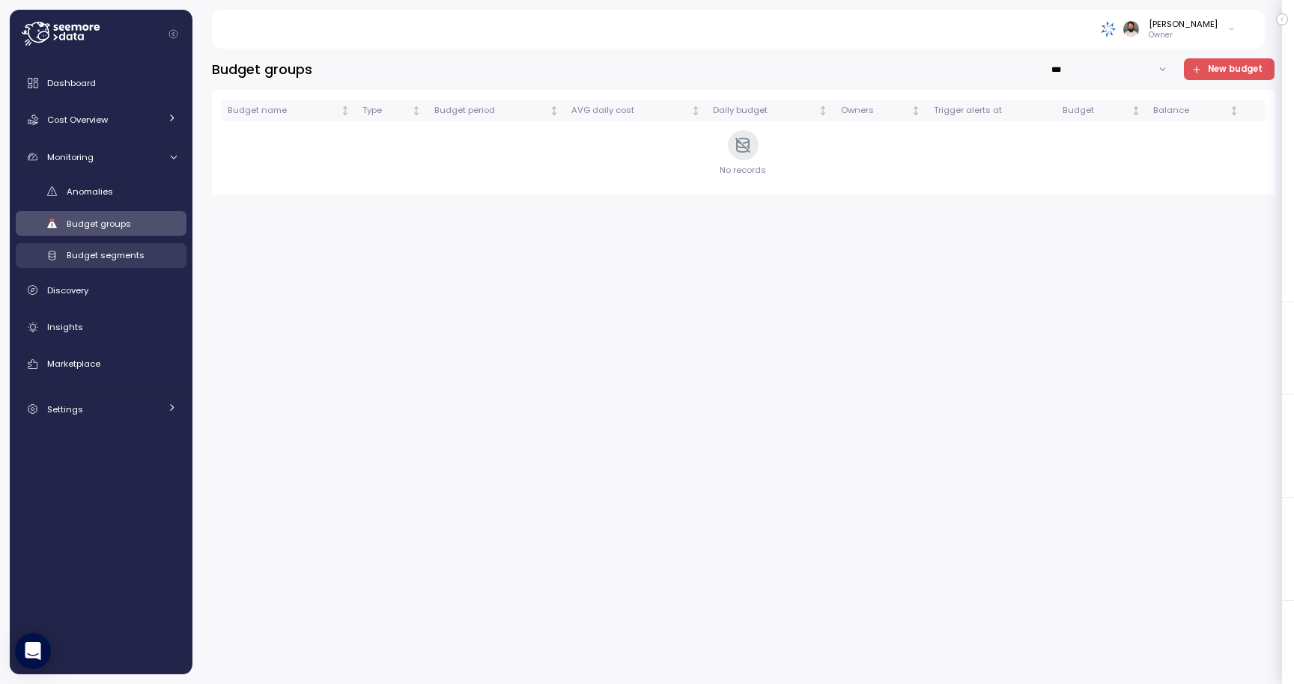
click at [129, 257] on span "Budget segments" at bounding box center [106, 255] width 78 height 12
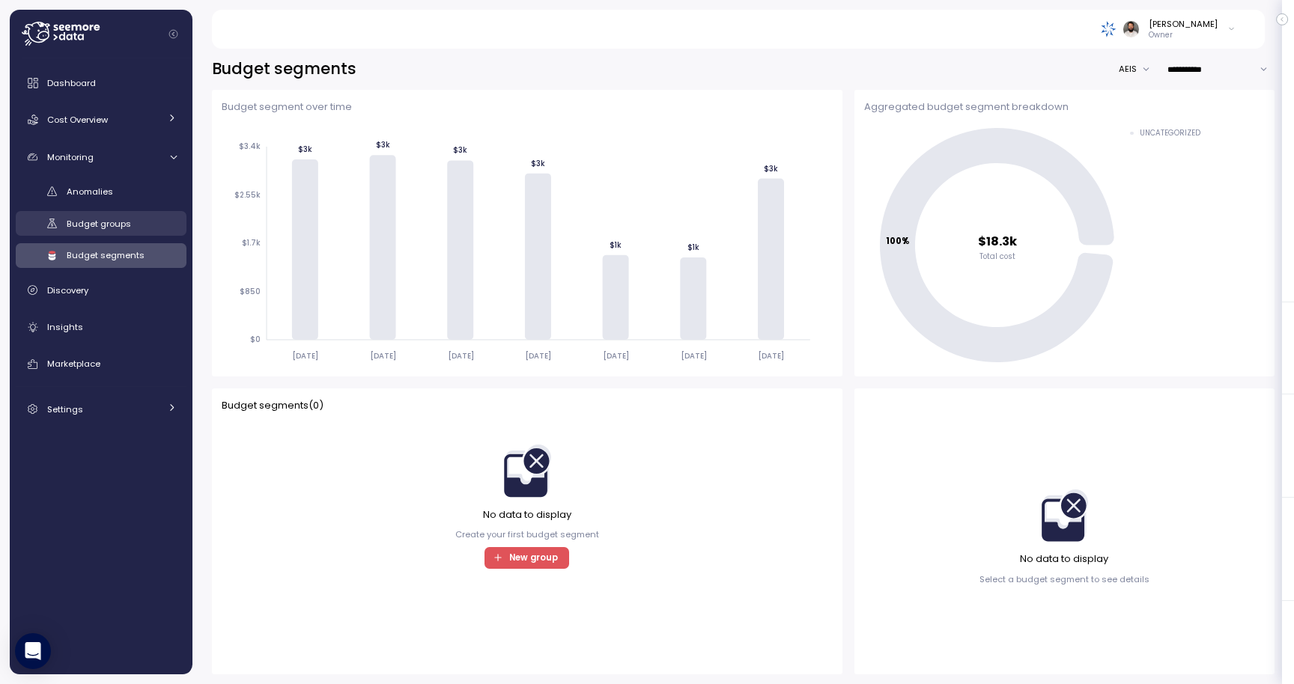
click at [124, 231] on div "Budget groups" at bounding box center [122, 223] width 110 height 15
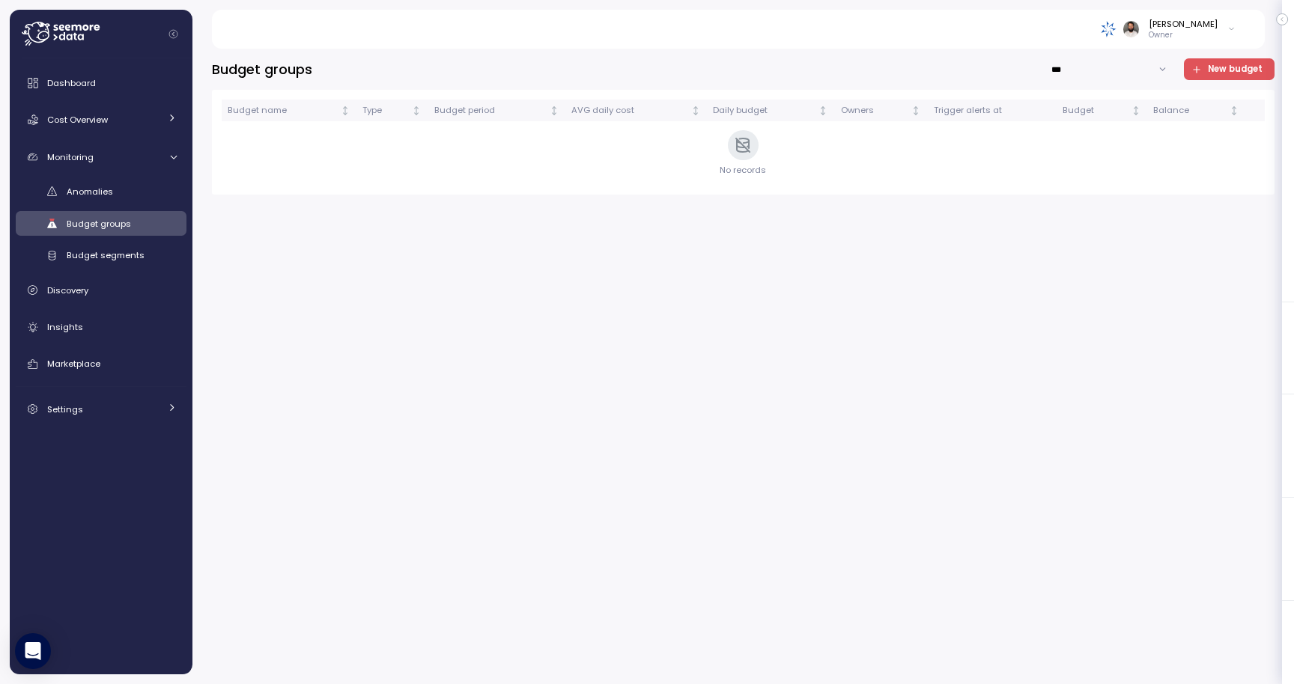
click at [1237, 67] on span "New budget" at bounding box center [1235, 69] width 55 height 20
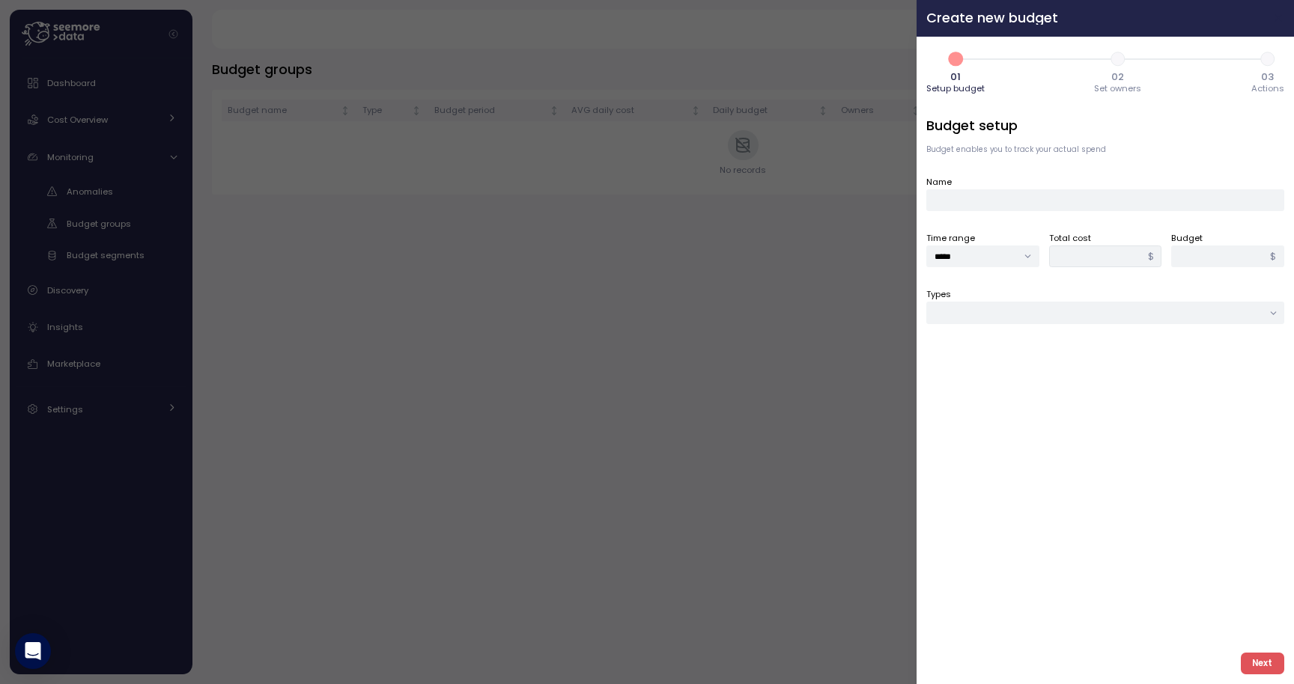
click at [1279, 17] on icon "button" at bounding box center [1278, 18] width 7 height 7
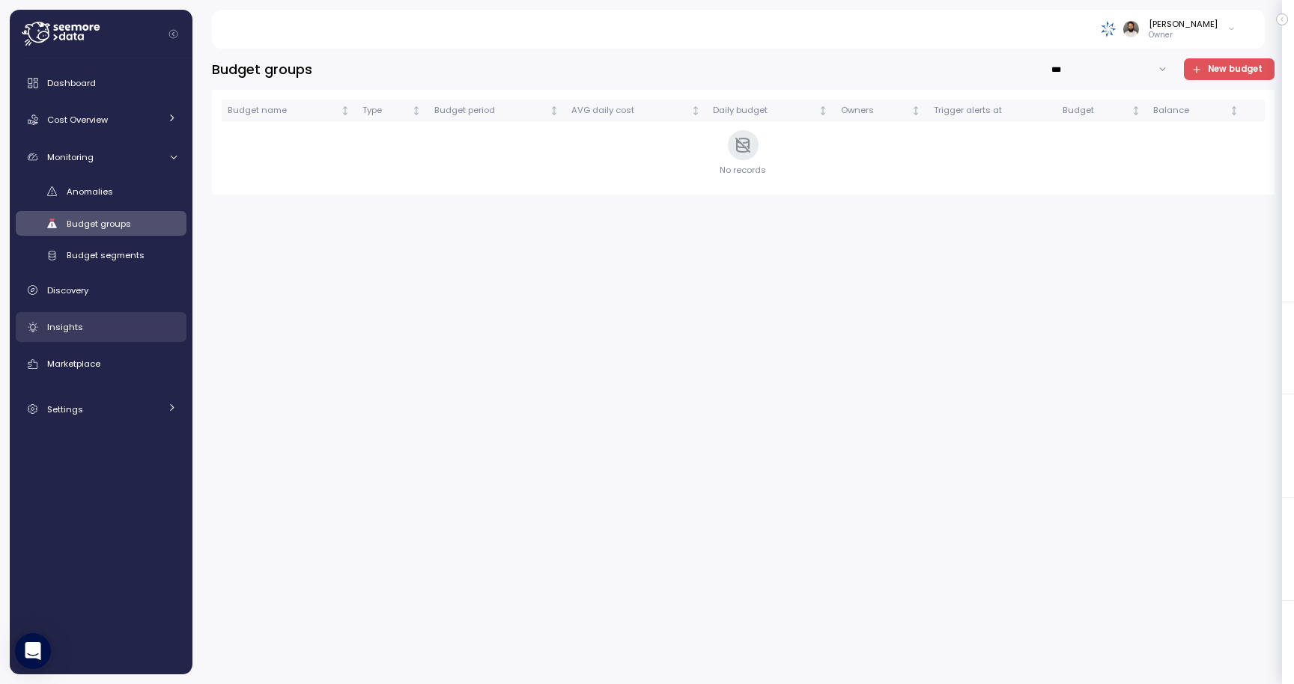
click at [136, 323] on div "Insights" at bounding box center [112, 327] width 130 height 15
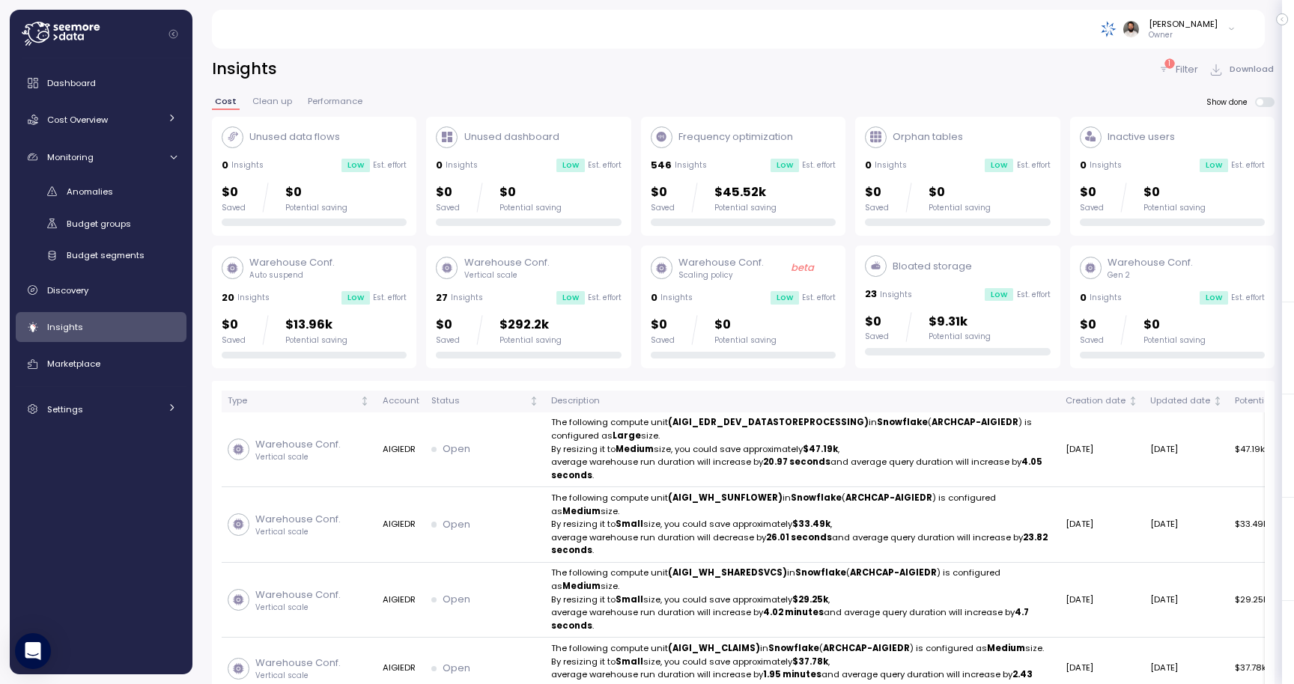
click at [560, 312] on div "Warehouse Conf. Vertical scale 27 Insights Low Est. effort $0 Saved $292.2k Pot…" at bounding box center [528, 306] width 185 height 103
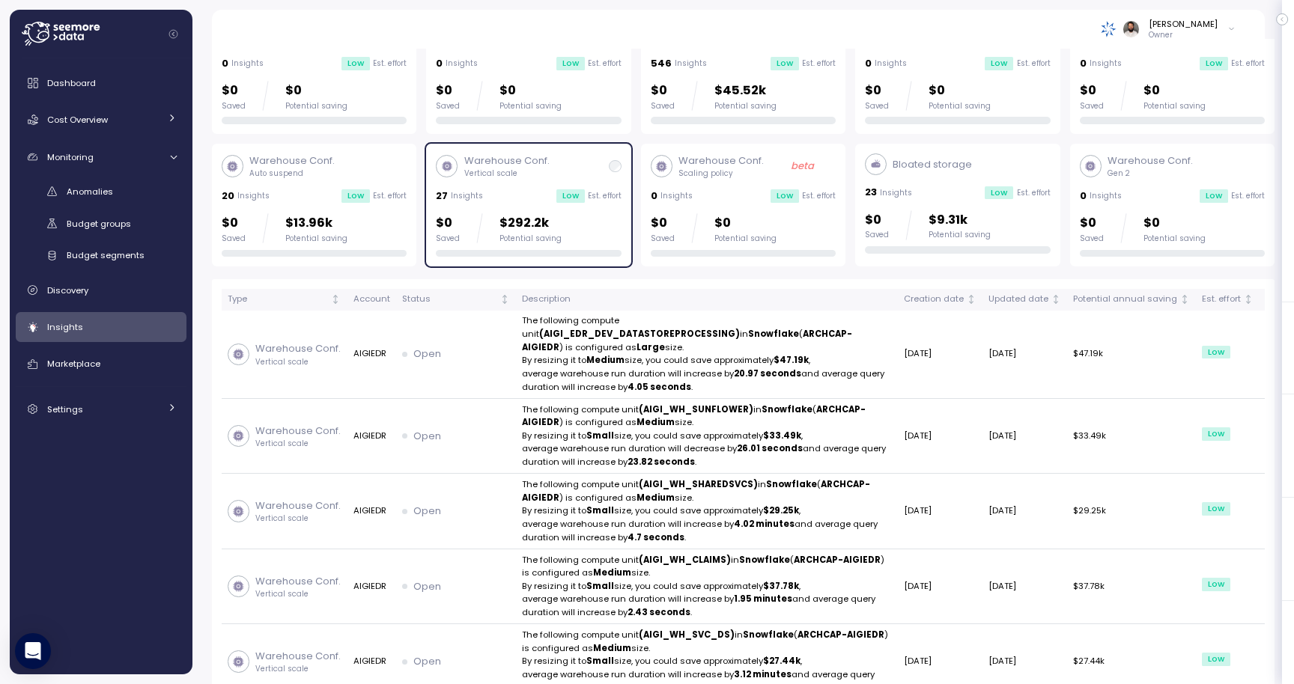
scroll to position [127, 0]
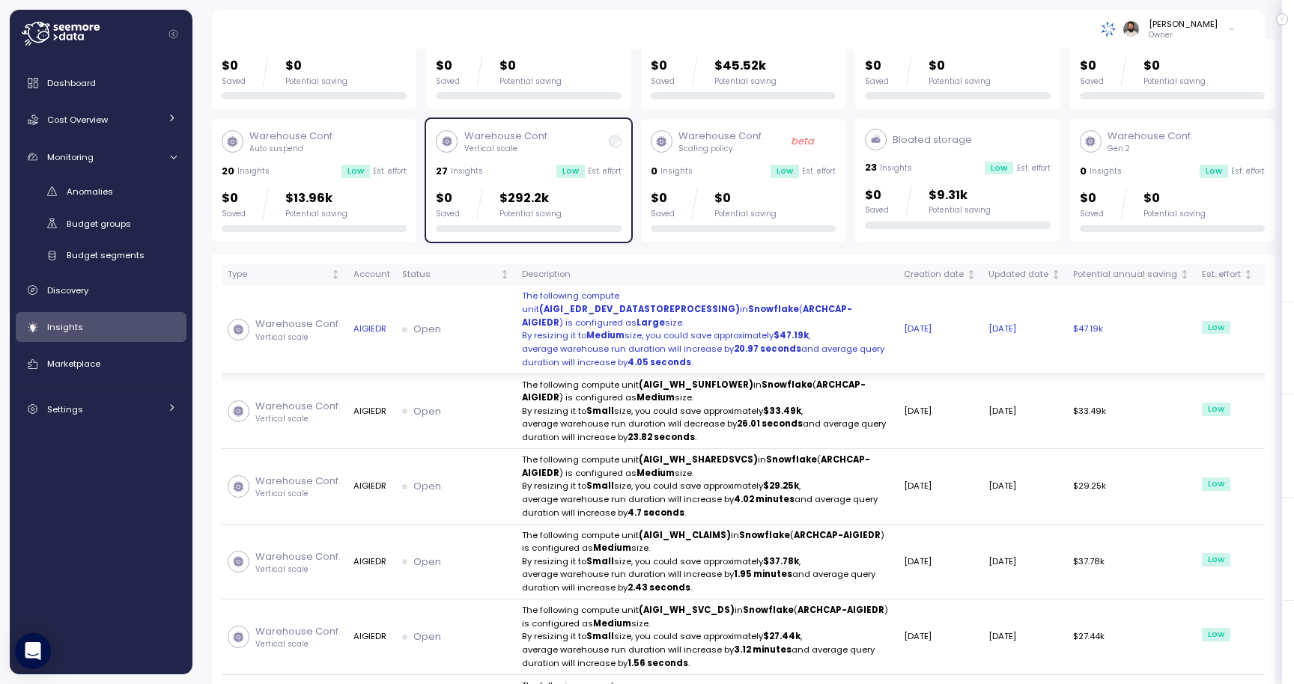
click at [505, 337] on div "Open" at bounding box center [456, 329] width 108 height 15
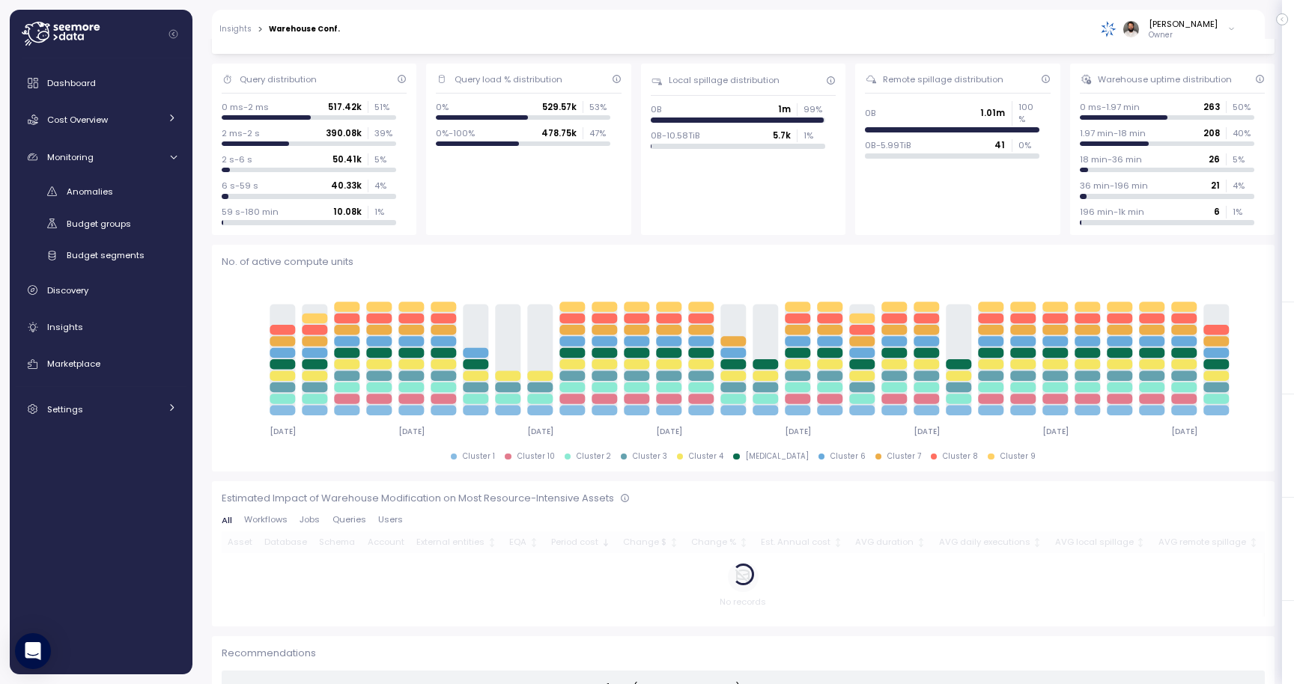
scroll to position [457, 0]
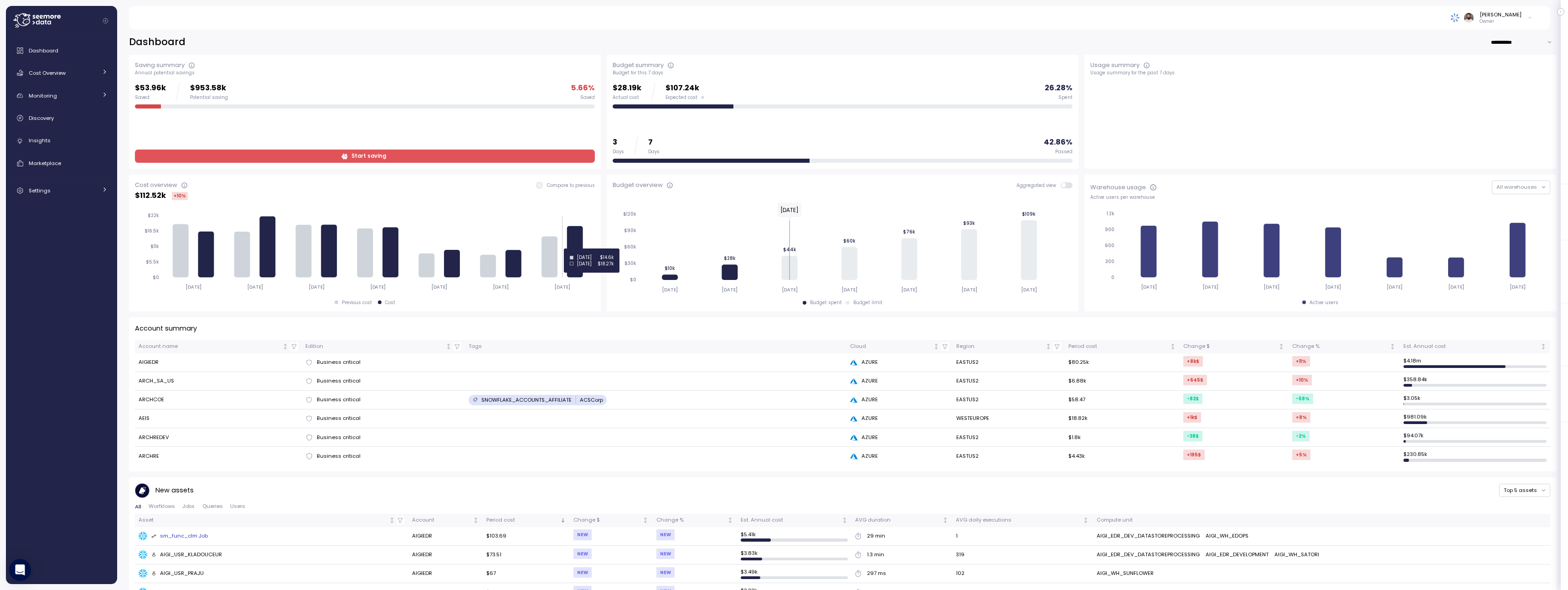
click at [578, 248] on icon at bounding box center [576, 251] width 16 height 52
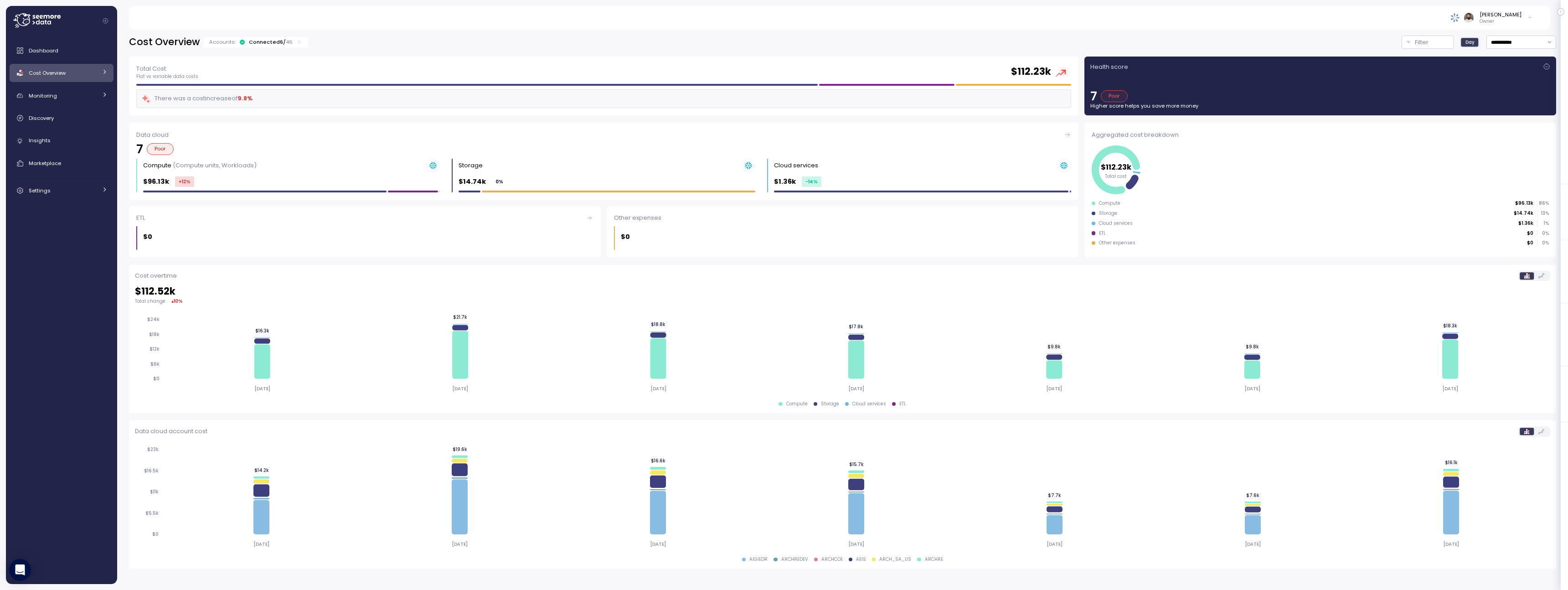
click at [286, 44] on p "46" at bounding box center [289, 42] width 7 height 7
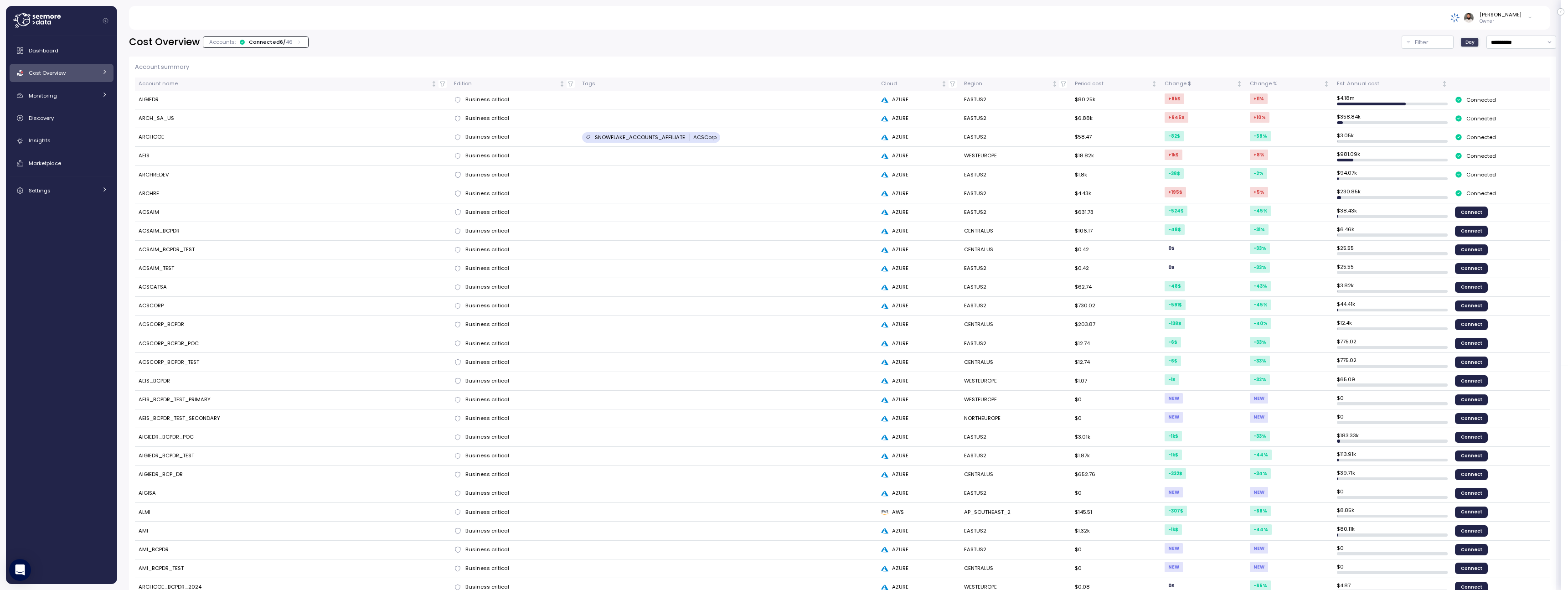
click at [72, 78] on link "Cost Overview" at bounding box center [61, 73] width 104 height 18
click at [75, 97] on div "Compute" at bounding box center [74, 94] width 67 height 9
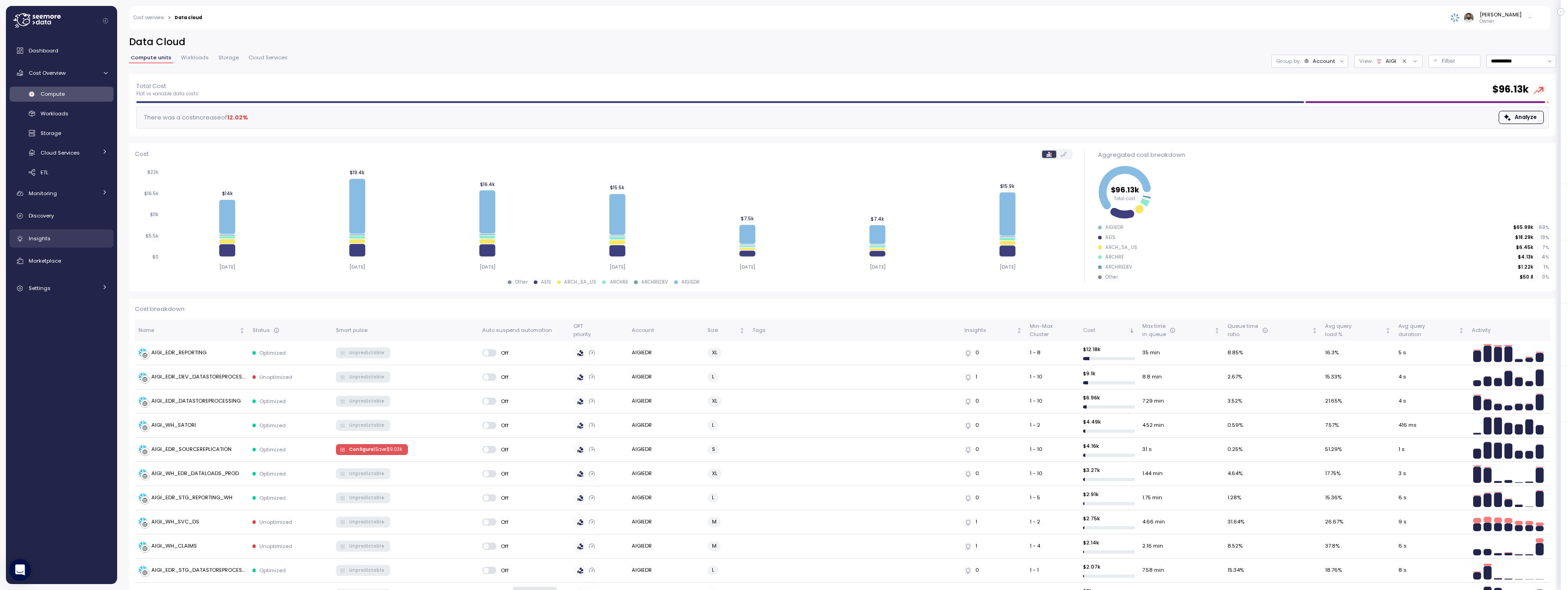
click at [77, 241] on div "Insights" at bounding box center [68, 238] width 79 height 9
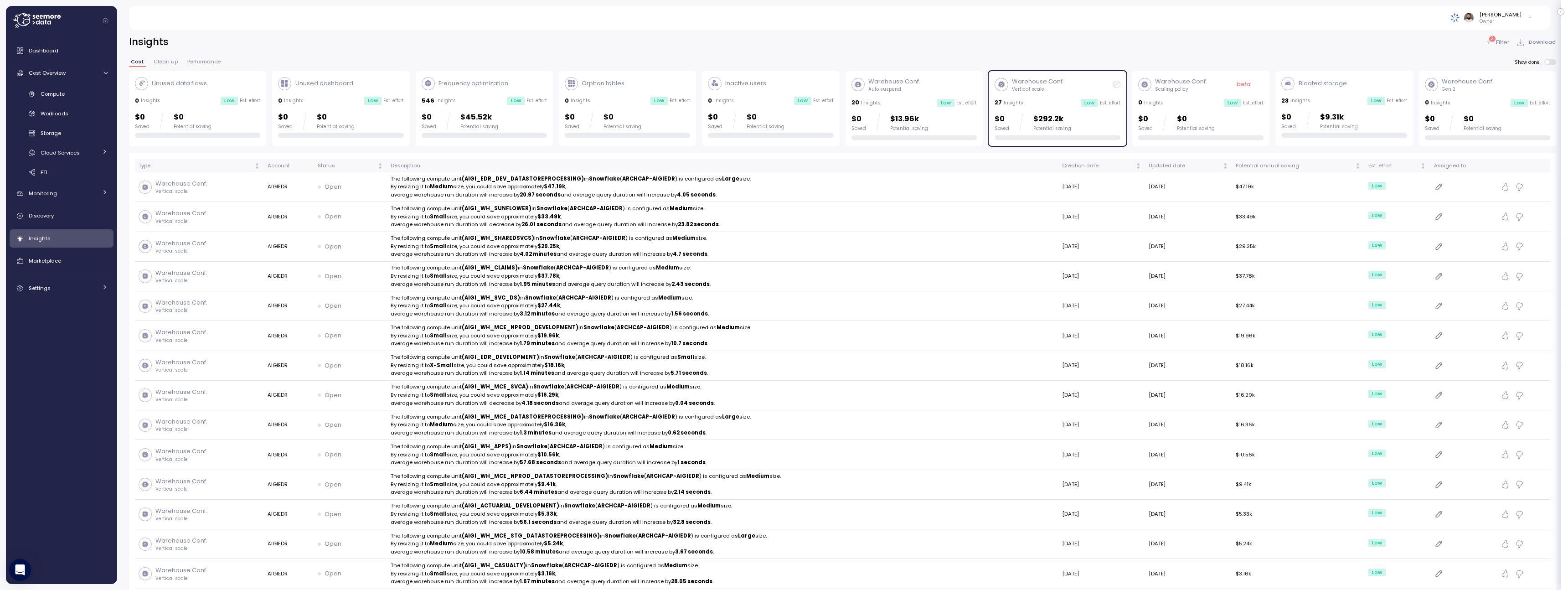
click at [1049, 130] on div "Potential saving" at bounding box center [1052, 128] width 38 height 6
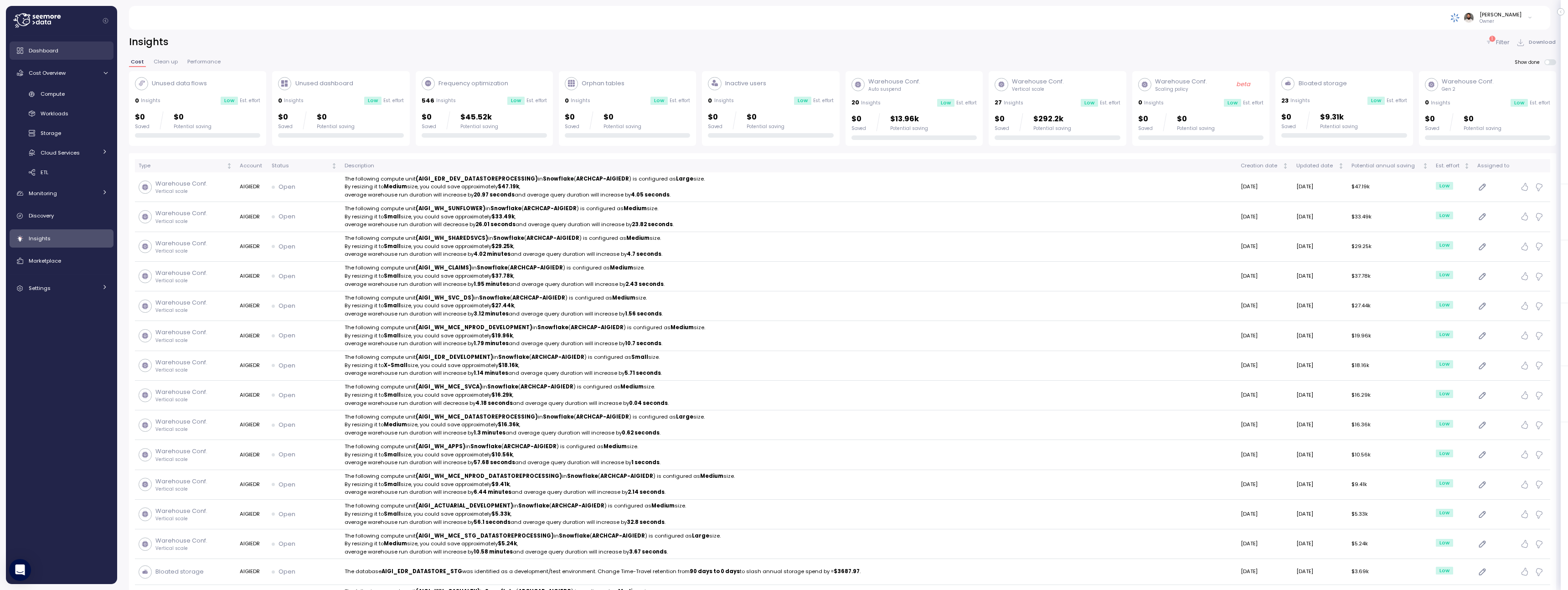
click at [46, 53] on span "Dashboard" at bounding box center [43, 51] width 30 height 7
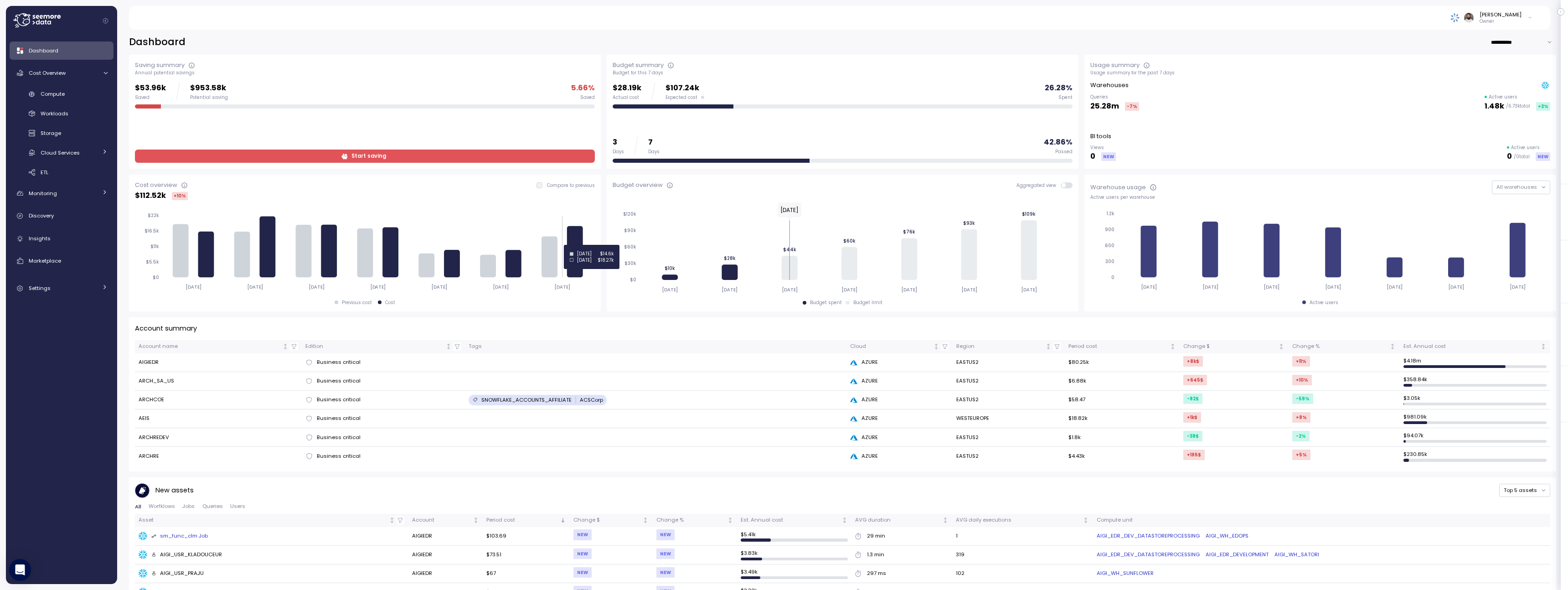
click at [579, 245] on icon at bounding box center [576, 251] width 16 height 52
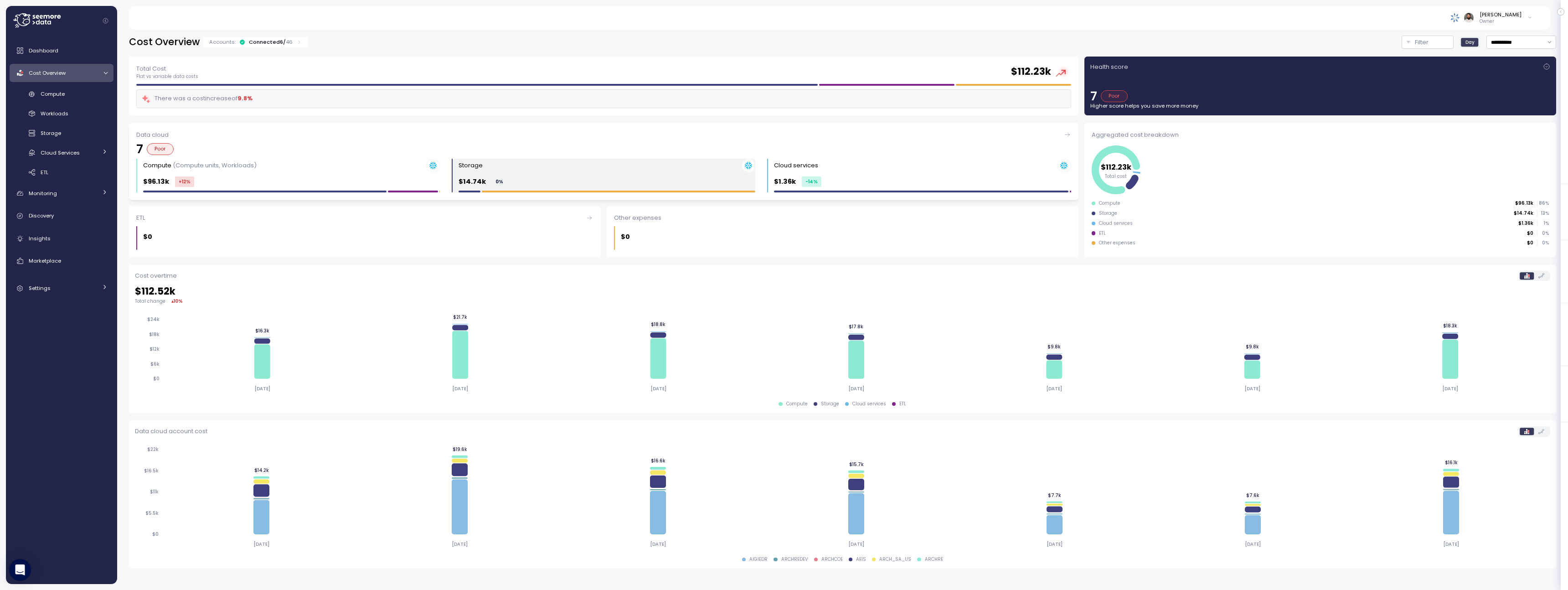
click at [582, 183] on div "$14.74k 0 %" at bounding box center [606, 181] width 296 height 10
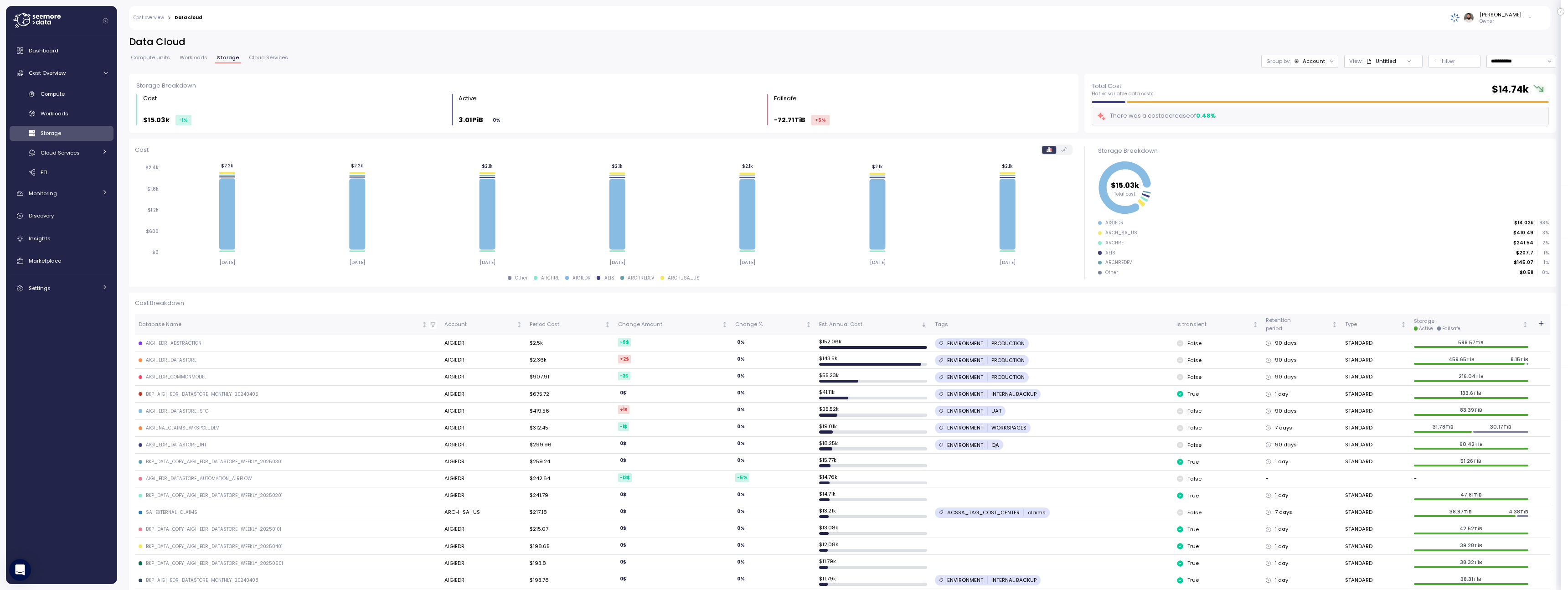
click at [1517, 15] on div "[PERSON_NAME]" at bounding box center [1500, 15] width 42 height 7
click at [1340, 178] on icon "$15.03k Total cost" at bounding box center [1323, 188] width 451 height 57
click at [1390, 60] on div "Untitled" at bounding box center [1381, 61] width 30 height 7
click at [1308, 65] on div "Group by: Account" at bounding box center [1300, 61] width 77 height 13
click at [1444, 61] on p "Filter" at bounding box center [1449, 61] width 13 height 9
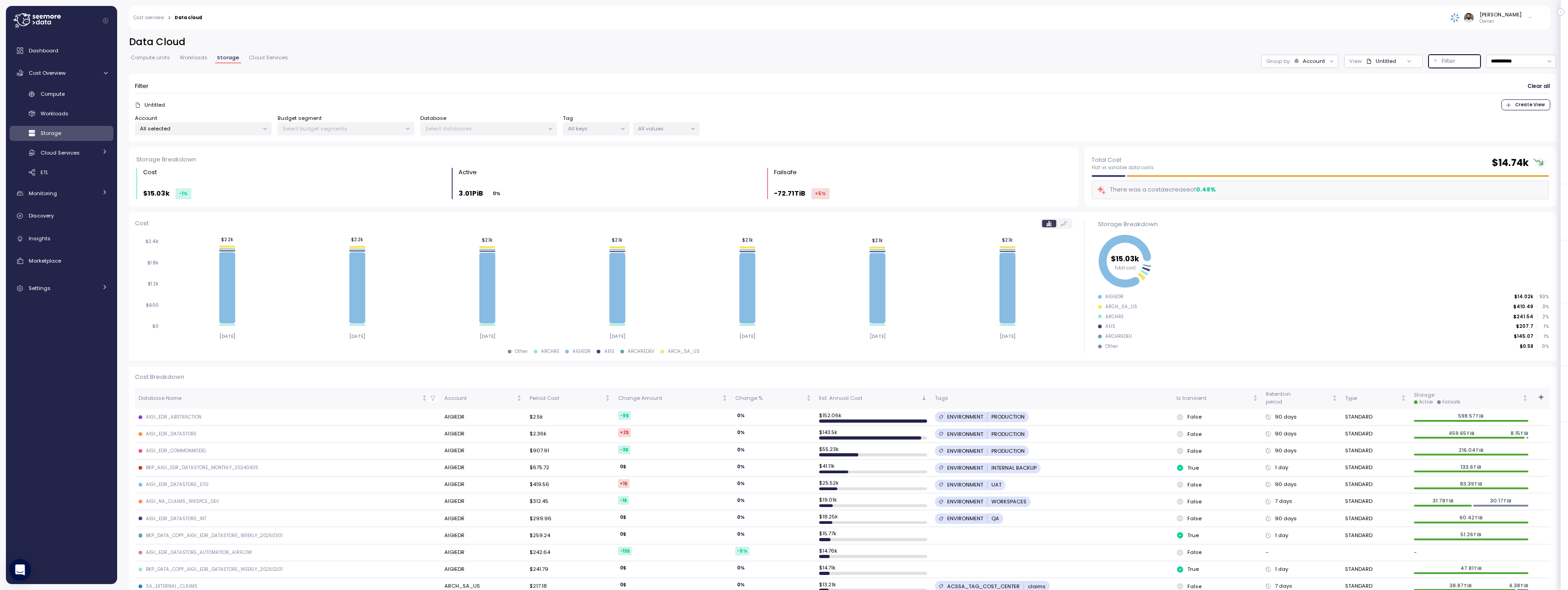
click at [592, 128] on p "All keys" at bounding box center [592, 128] width 49 height 7
click at [680, 125] on p "All values" at bounding box center [662, 128] width 49 height 7
click at [685, 177] on p "claims" at bounding box center [679, 178] width 18 height 7
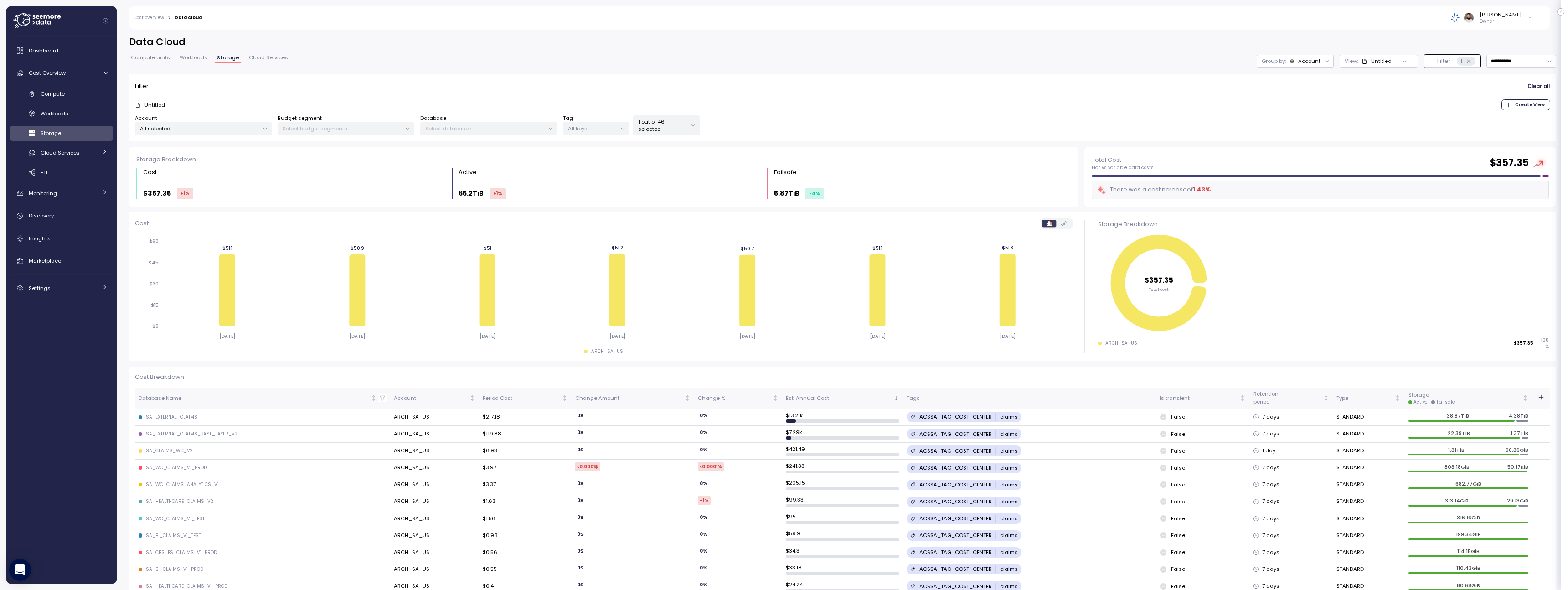
click at [669, 55] on div "**********" at bounding box center [842, 61] width 1427 height 13
click at [194, 64] on div "Compute units Workloads Storage Cloud Services" at bounding box center [209, 61] width 161 height 12
click at [194, 59] on span "Workloads" at bounding box center [194, 58] width 28 height 5
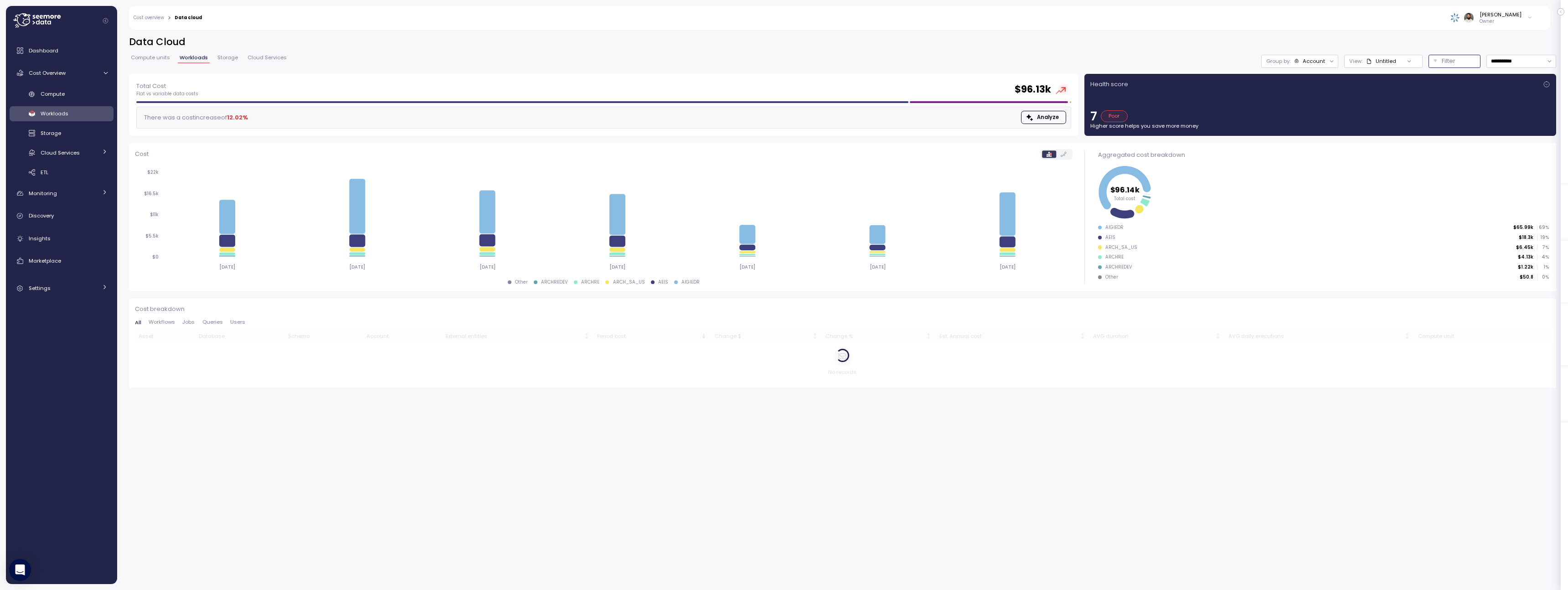
click at [1466, 57] on div "Filter" at bounding box center [1458, 61] width 33 height 9
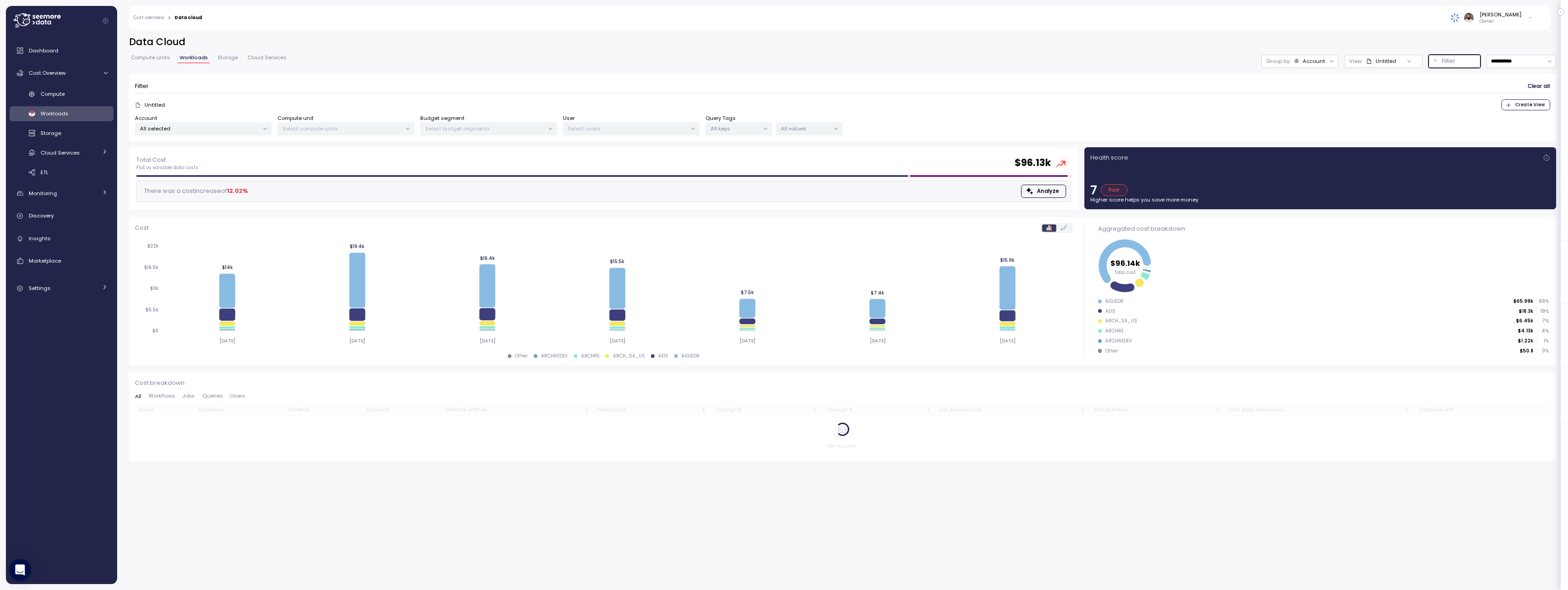
click at [1457, 66] on button "Filter" at bounding box center [1454, 61] width 52 height 13
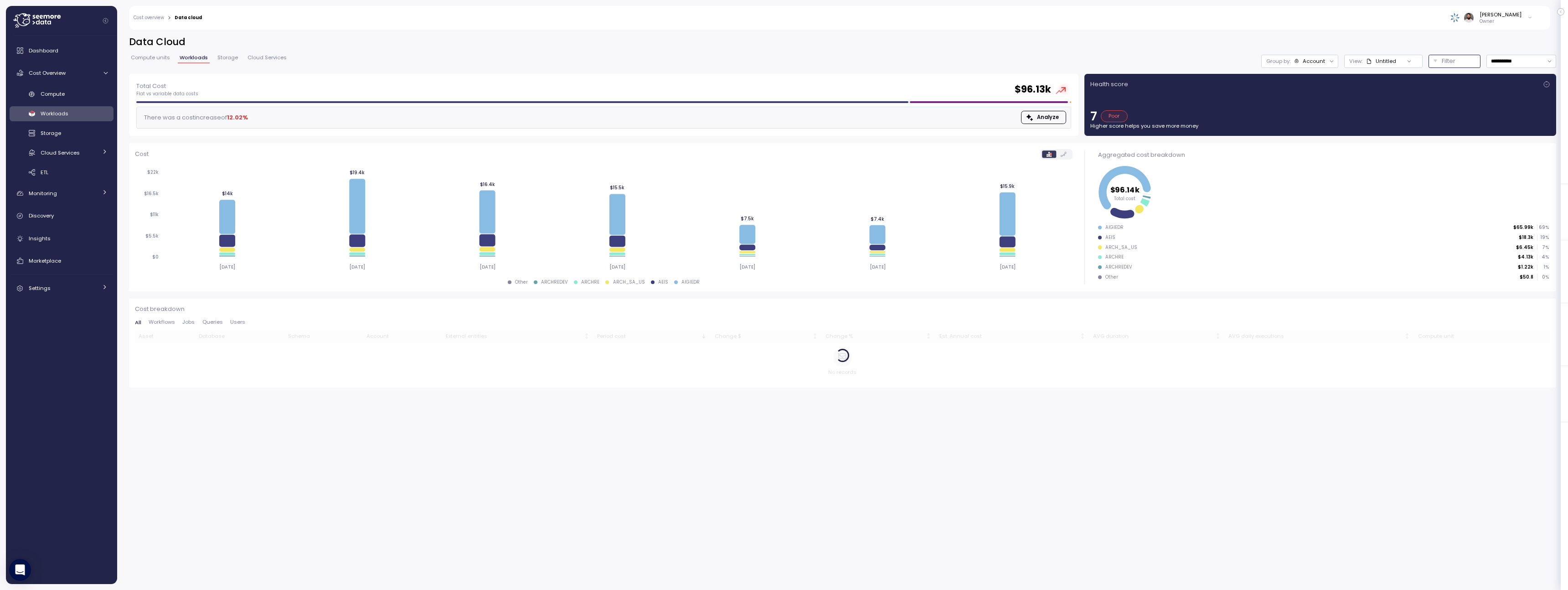
click at [1457, 66] on button "Filter" at bounding box center [1454, 61] width 52 height 13
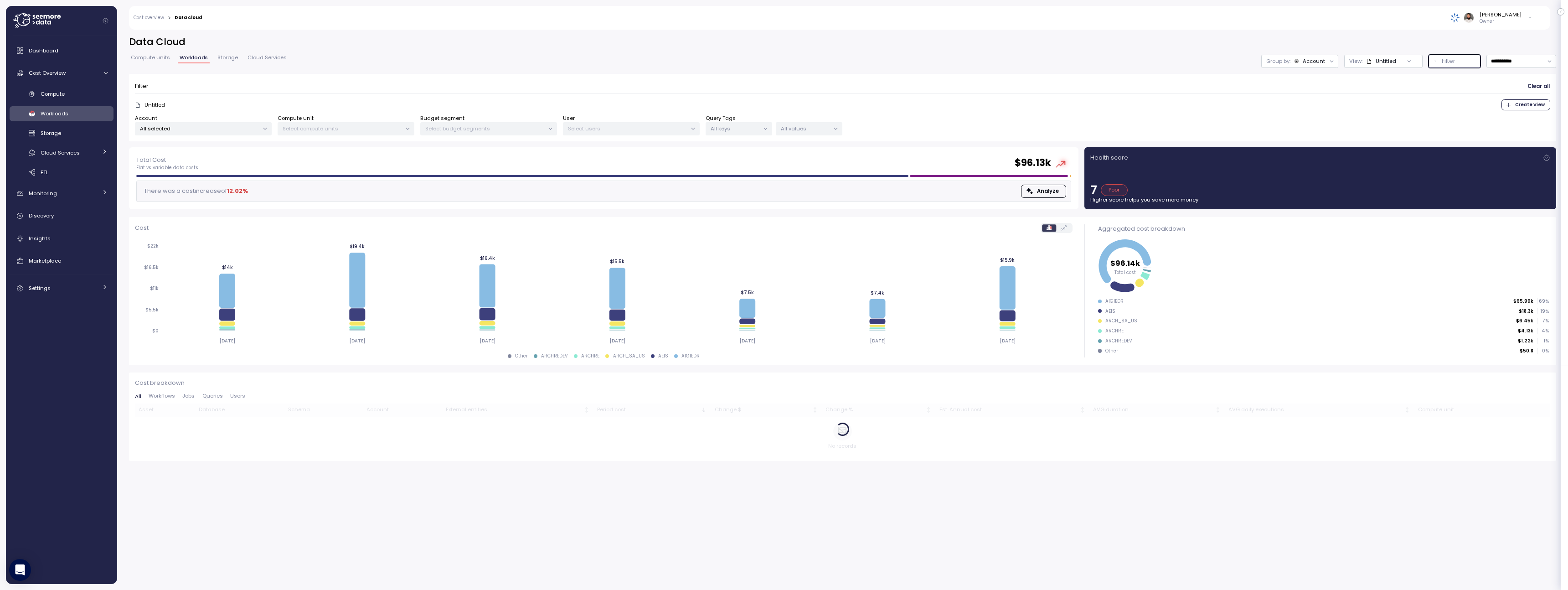
click at [668, 132] on p "Select users" at bounding box center [627, 128] width 119 height 7
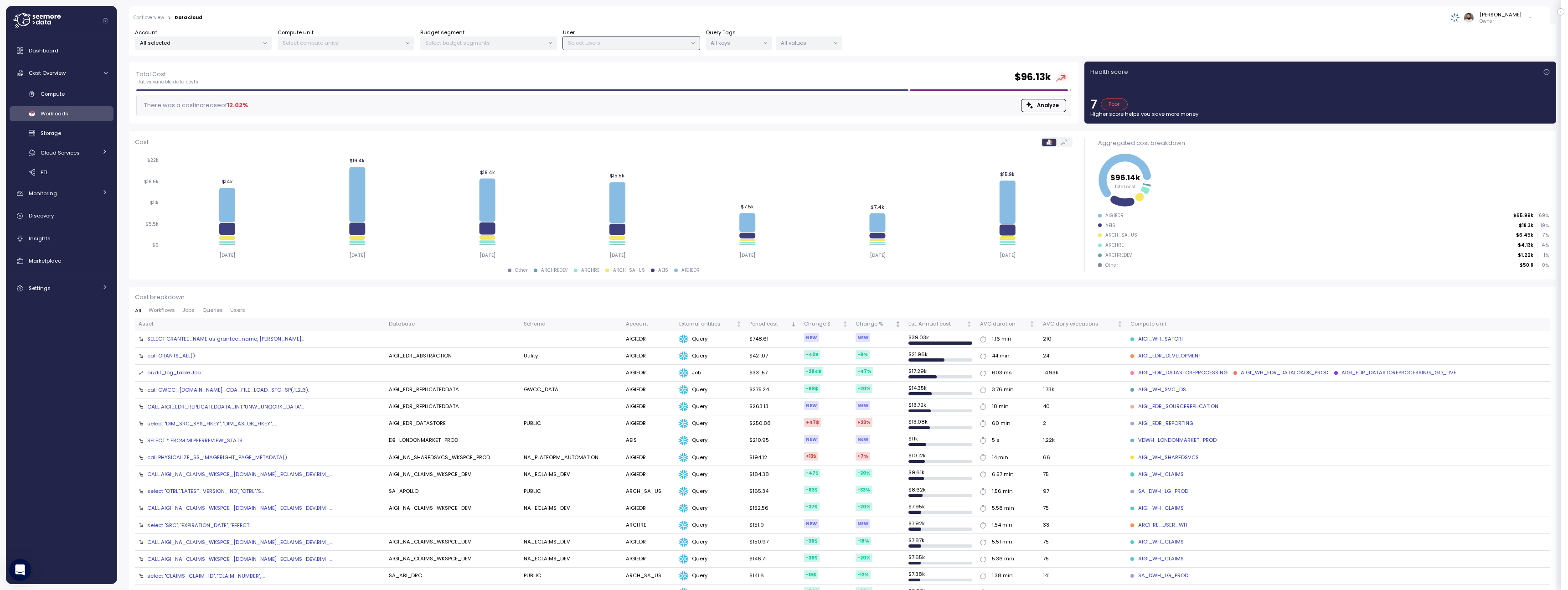
scroll to position [96, 0]
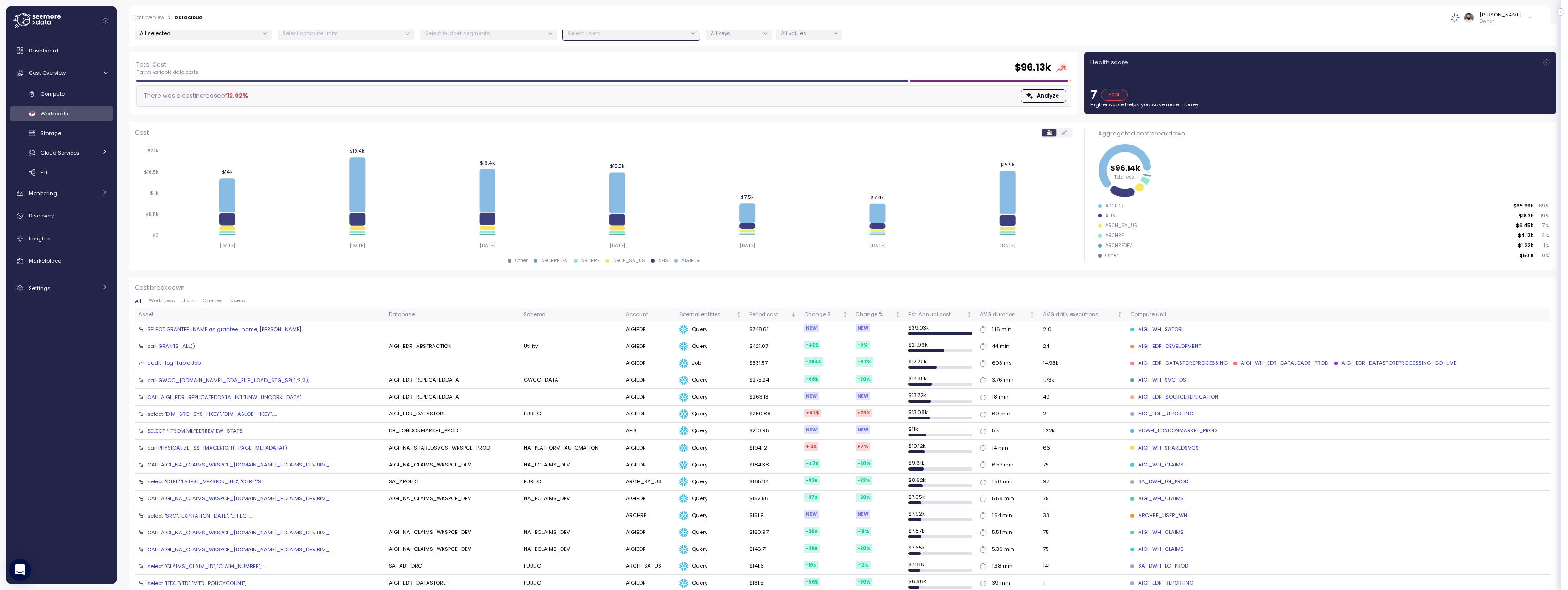
click at [1161, 331] on div "AIGI_WH_SATORI" at bounding box center [1156, 329] width 52 height 8
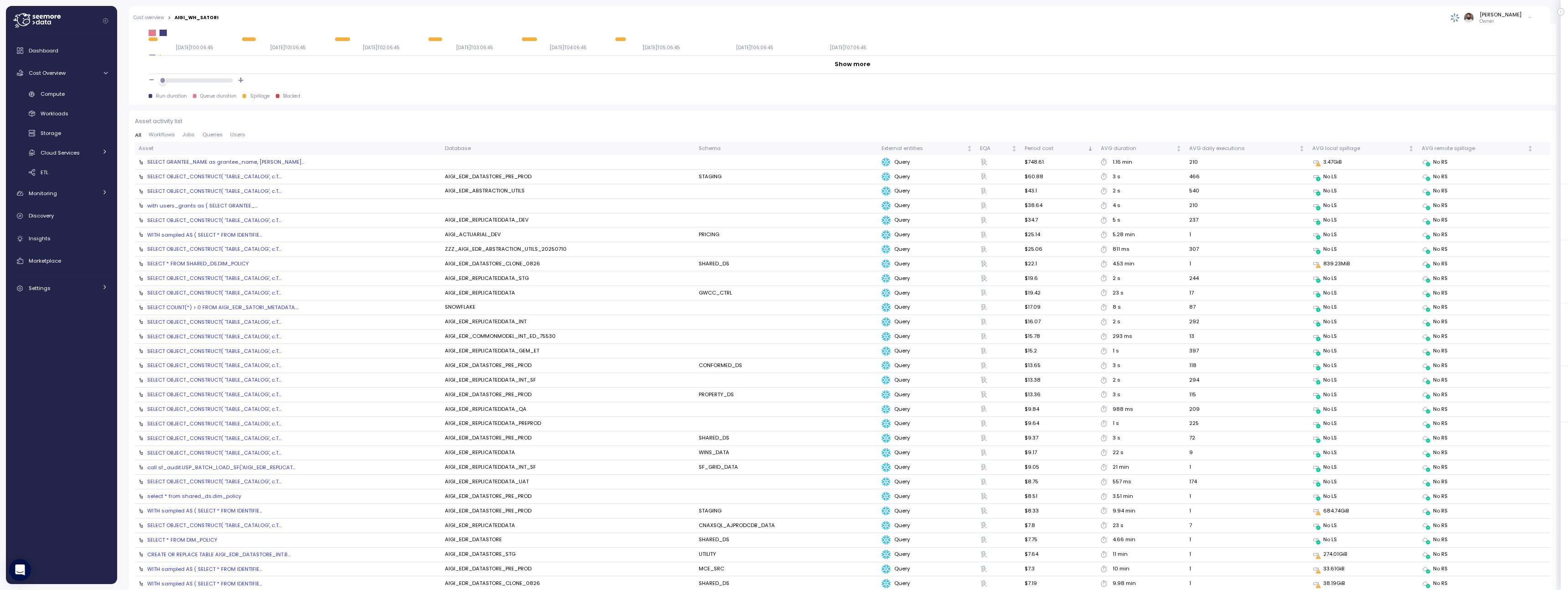
scroll to position [925, 0]
click at [61, 89] on link "Compute" at bounding box center [61, 94] width 104 height 15
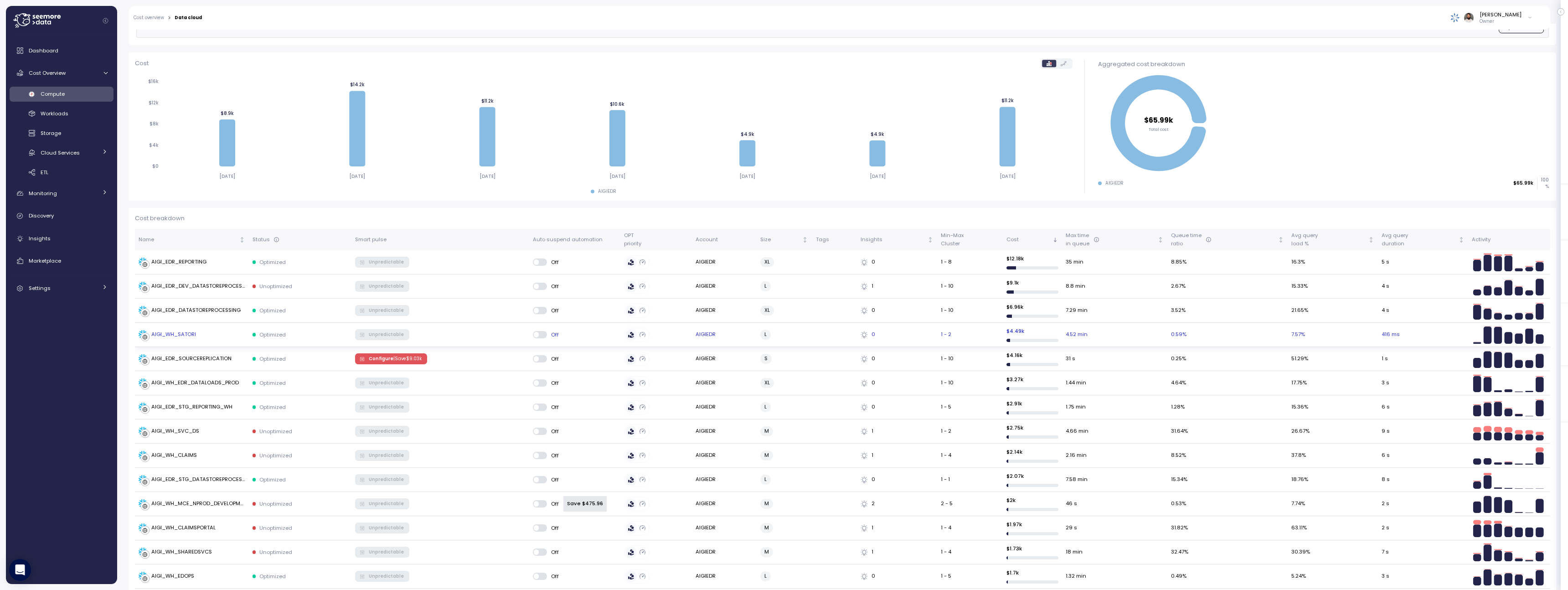
scroll to position [105, 0]
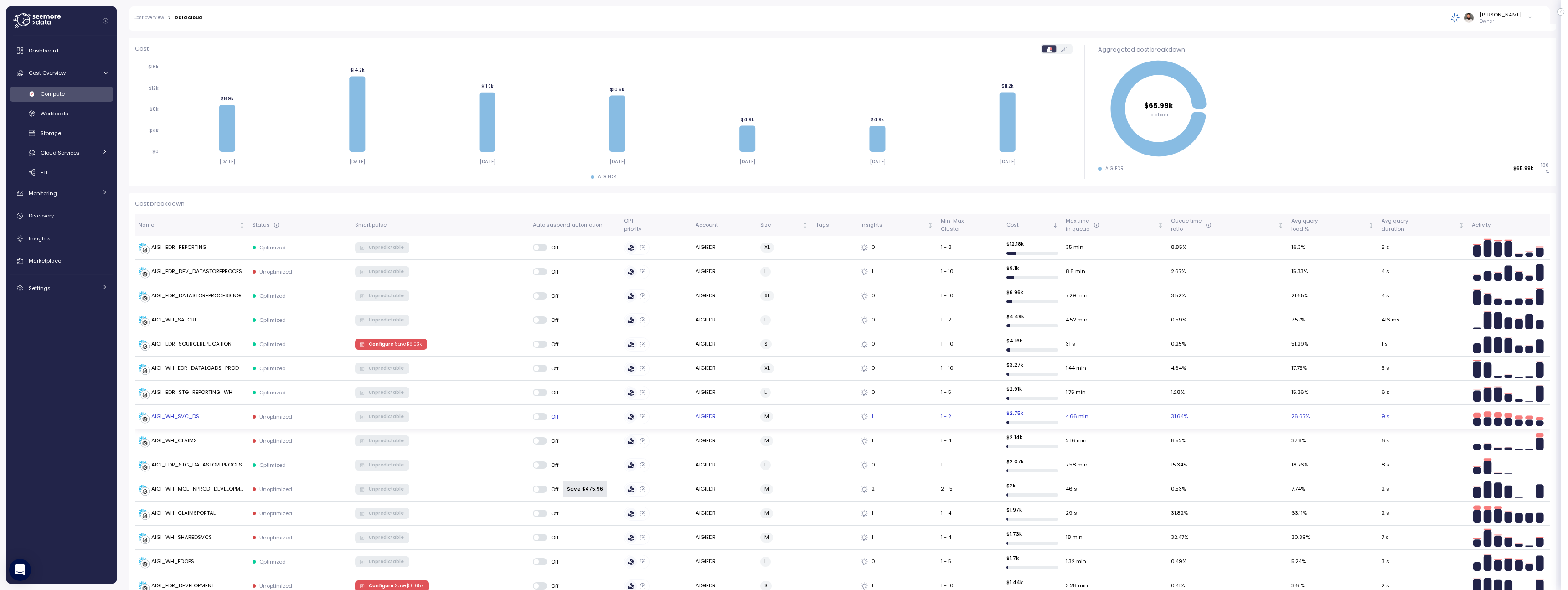
click at [225, 423] on td "AIGI_WH_SVC_DS" at bounding box center [192, 417] width 114 height 24
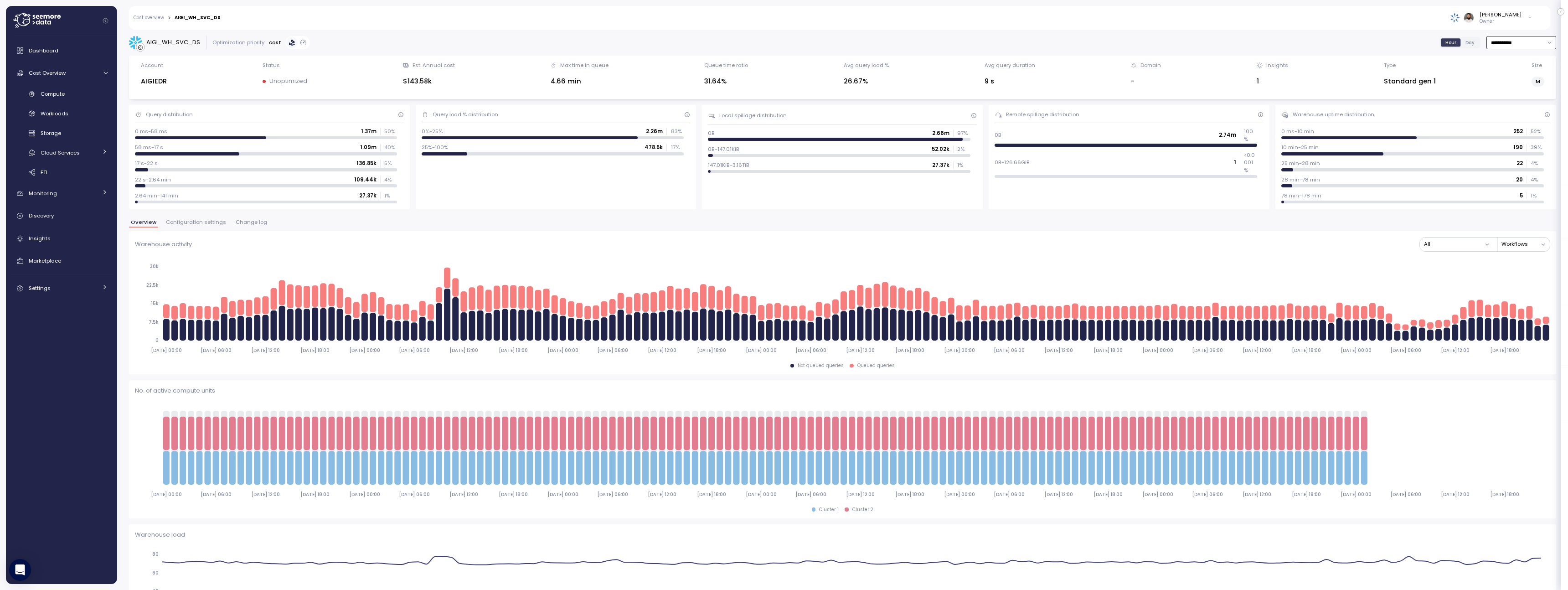
click at [1541, 43] on input "**********" at bounding box center [1521, 43] width 70 height 13
click at [1530, 105] on div "Last 30 days" at bounding box center [1518, 108] width 33 height 7
type input "**********"
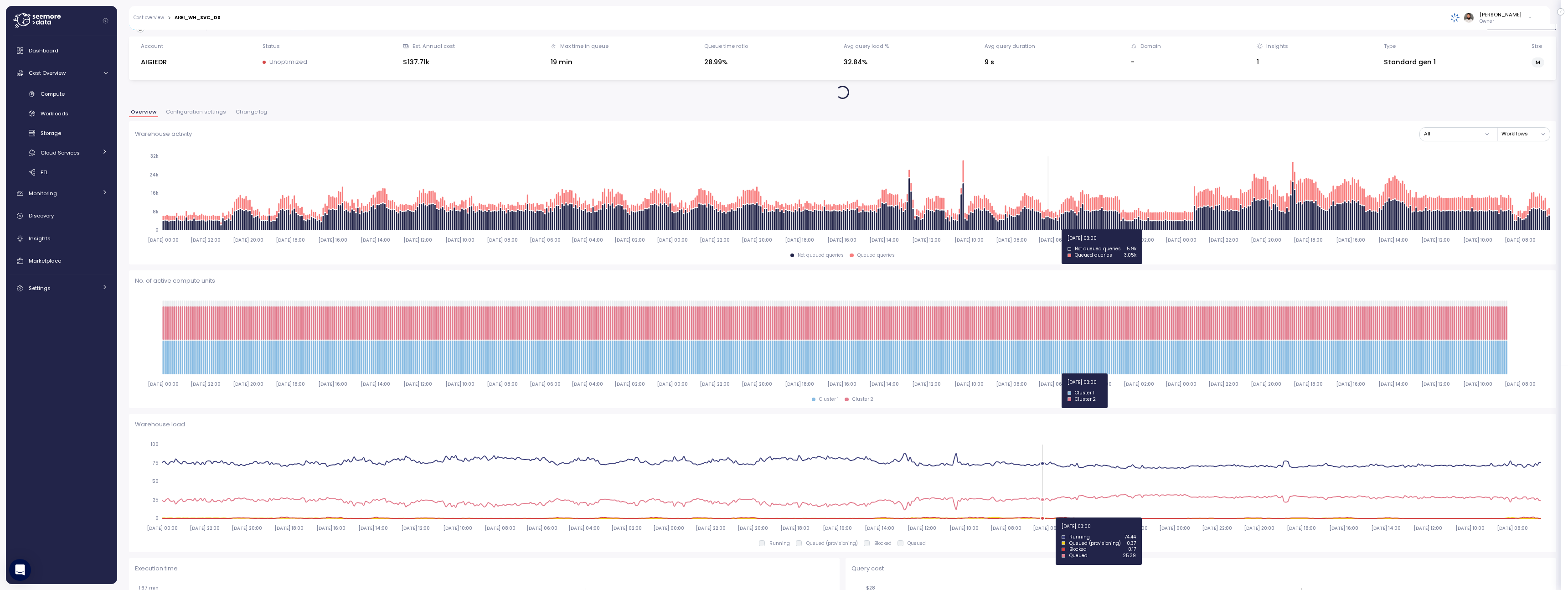
scroll to position [15, 0]
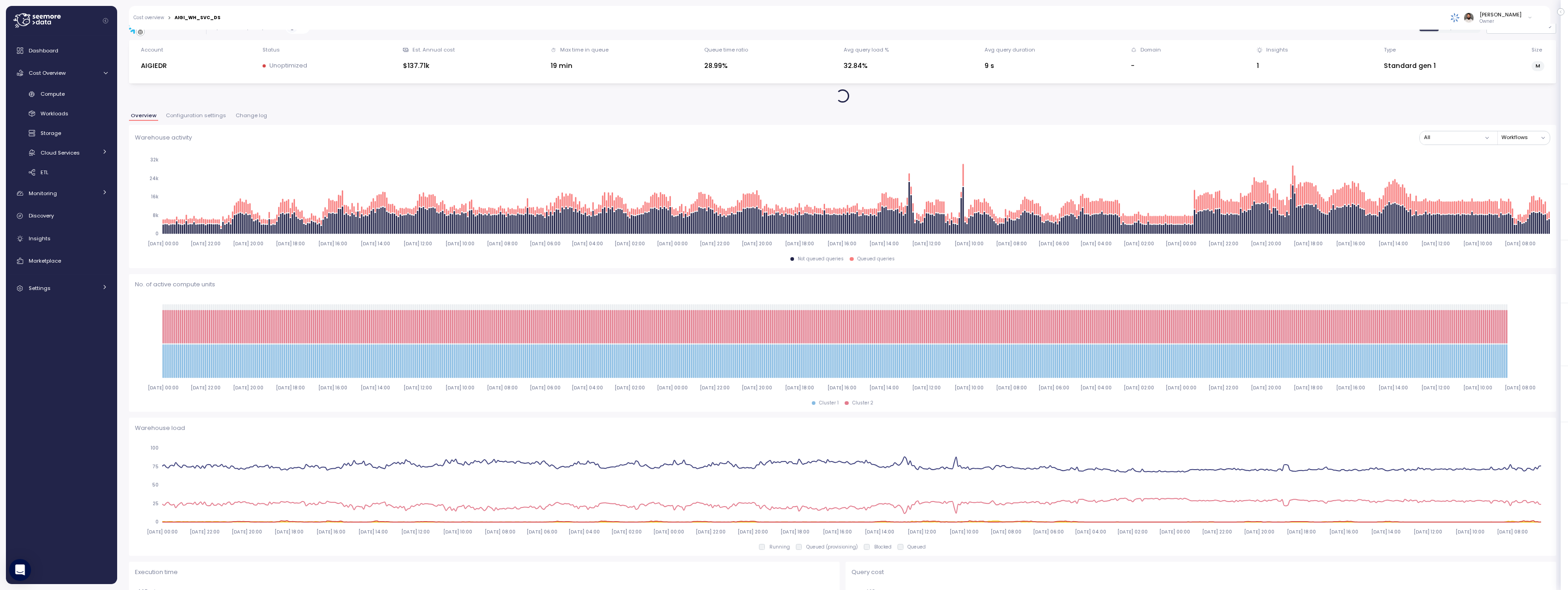
click at [215, 118] on span "Configuration settings" at bounding box center [196, 116] width 60 height 5
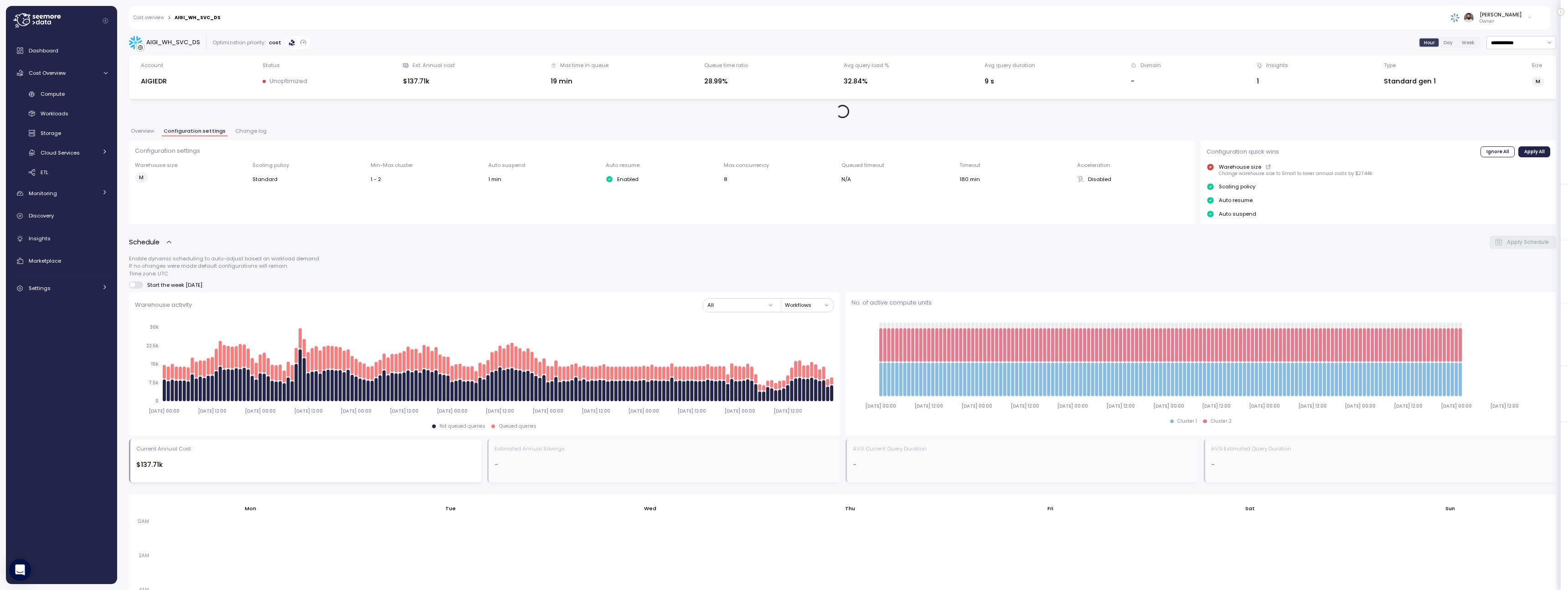
click at [252, 128] on span "Change log" at bounding box center [251, 131] width 32 height 5
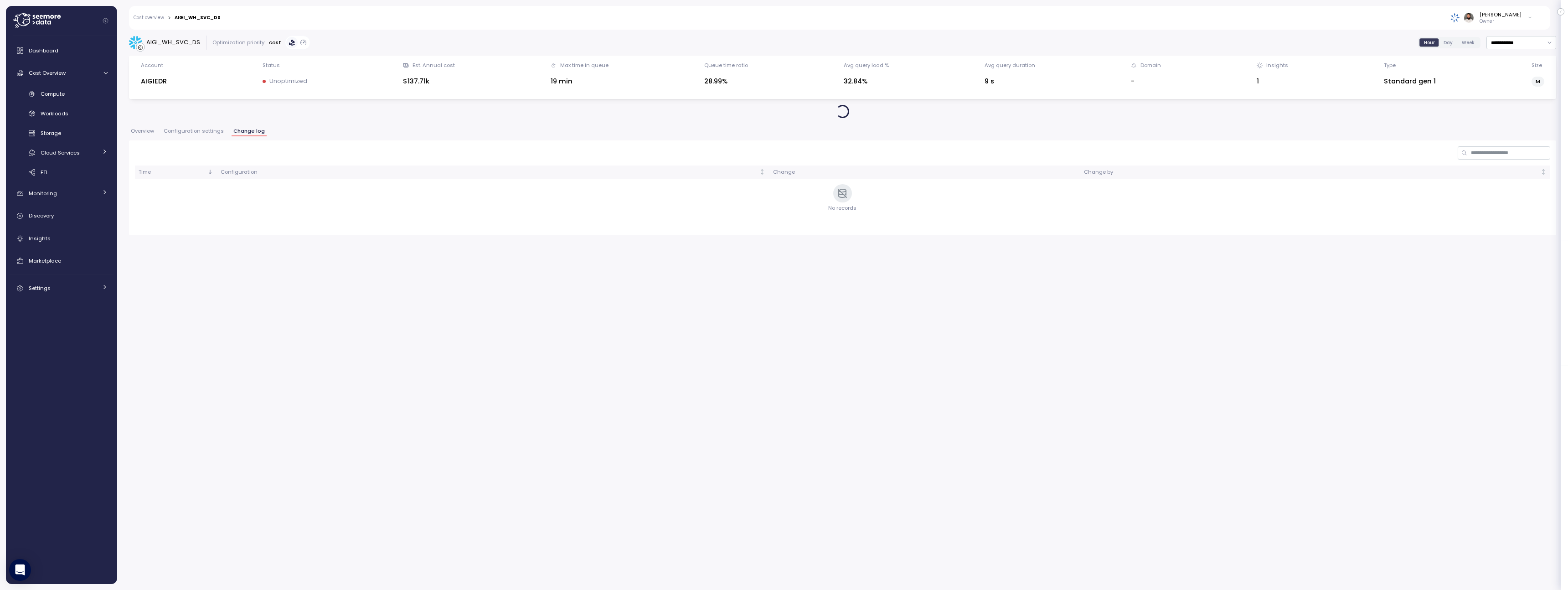
click at [205, 136] on div "Overview Configuration settings Change log" at bounding box center [842, 134] width 1427 height 12
